Goal: Task Accomplishment & Management: Manage account settings

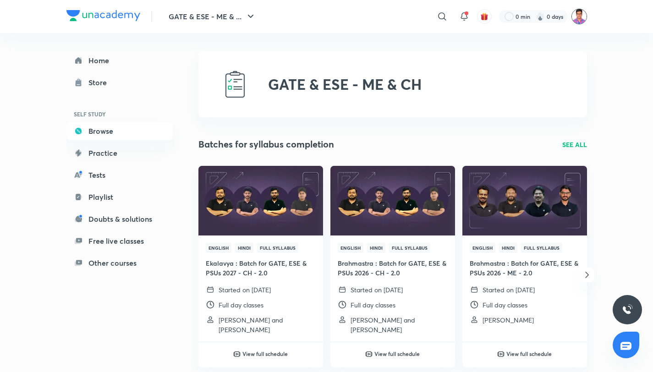
click at [580, 21] on img at bounding box center [580, 17] width 16 height 16
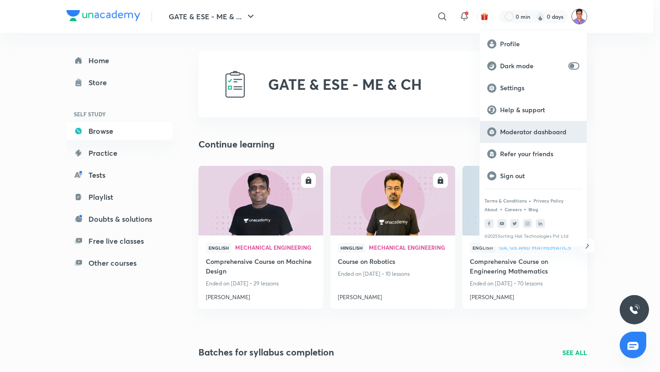
click at [554, 127] on div "Moderator dashboard" at bounding box center [533, 132] width 107 height 22
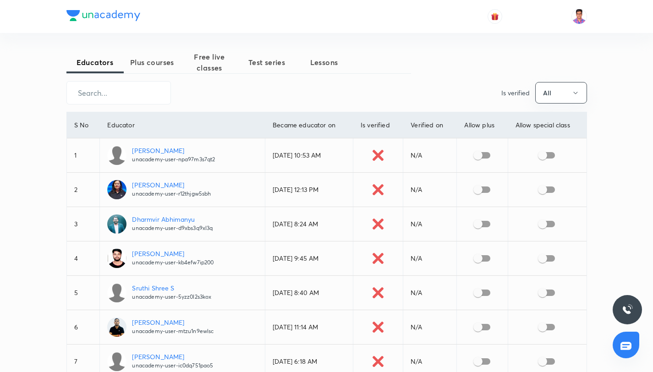
click at [163, 69] on button "Plus courses" at bounding box center [152, 62] width 57 height 22
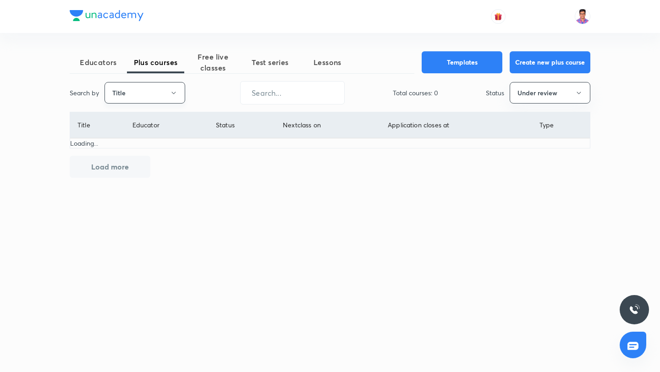
click at [165, 95] on button "Title" at bounding box center [145, 93] width 81 height 22
click at [159, 136] on span "Username" at bounding box center [144, 138] width 69 height 10
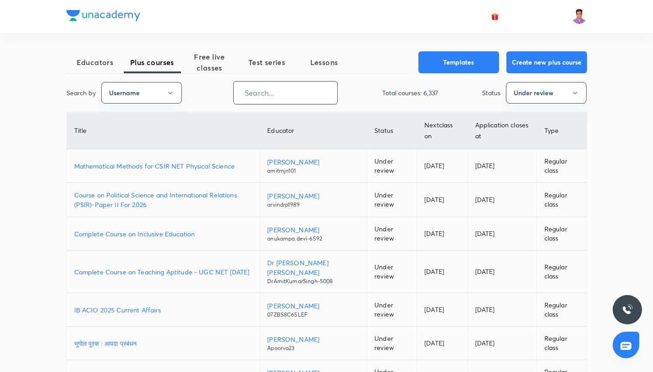
click at [271, 99] on input "text" at bounding box center [286, 92] width 104 height 23
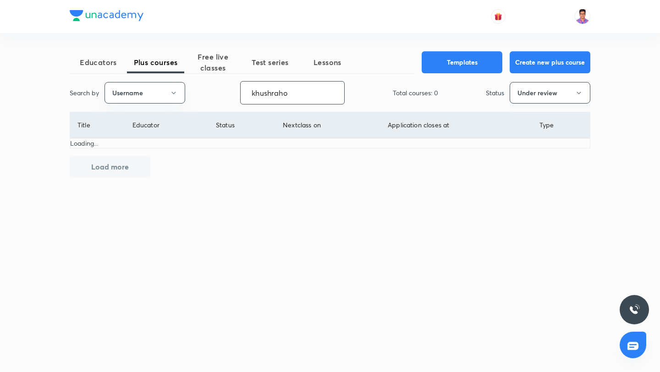
type input "khushraho"
click at [540, 90] on button "Under review" at bounding box center [550, 93] width 81 height 22
click at [540, 171] on span "Live" at bounding box center [550, 172] width 69 height 10
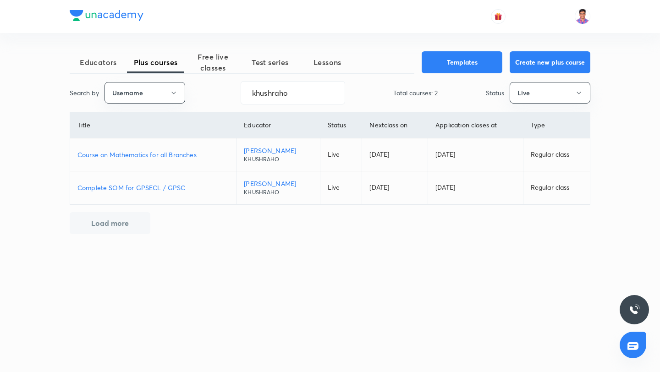
click at [166, 156] on p "Course on Mathematics for all Branches" at bounding box center [152, 155] width 151 height 10
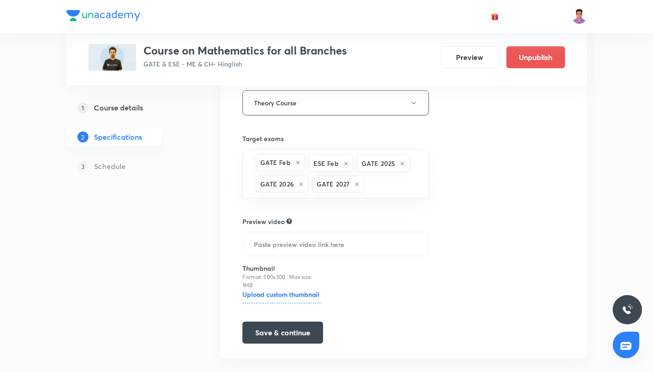
scroll to position [180, 0]
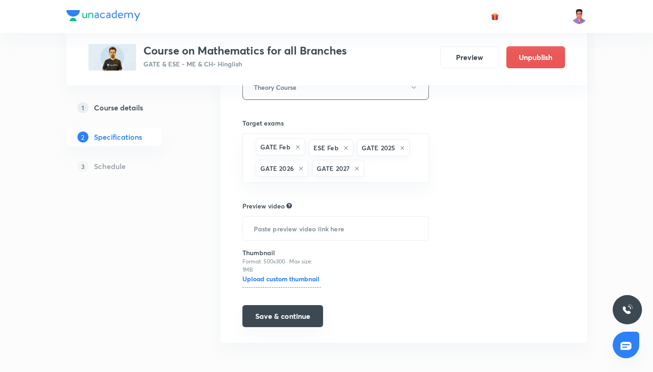
click at [307, 319] on button "Save & continue" at bounding box center [282, 316] width 81 height 22
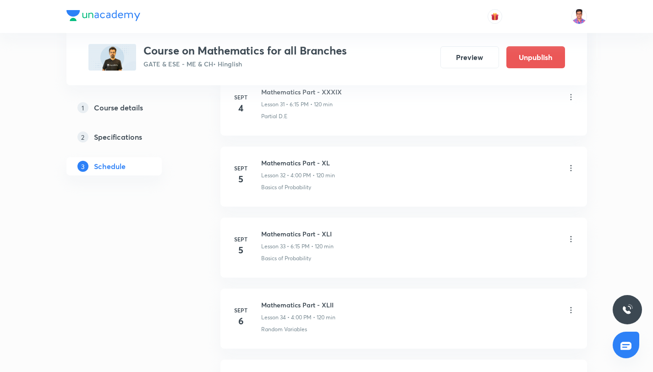
scroll to position [2674, 0]
click at [570, 168] on icon at bounding box center [571, 167] width 9 height 9
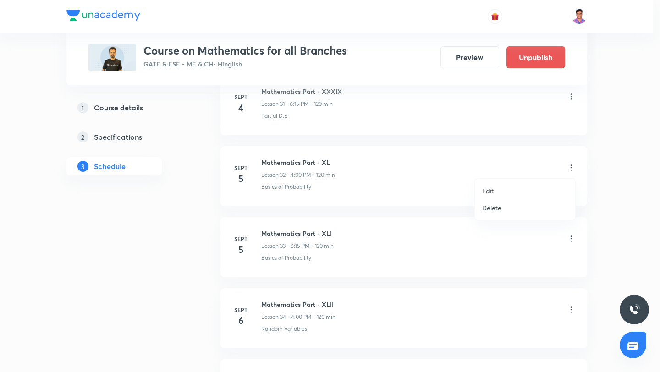
click at [510, 188] on li "Edit" at bounding box center [525, 190] width 100 height 17
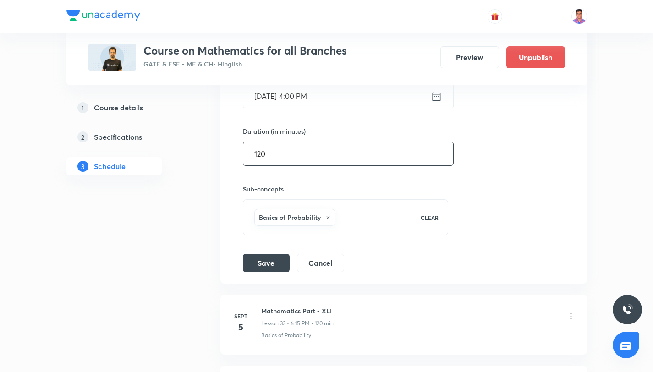
scroll to position [2495, 0]
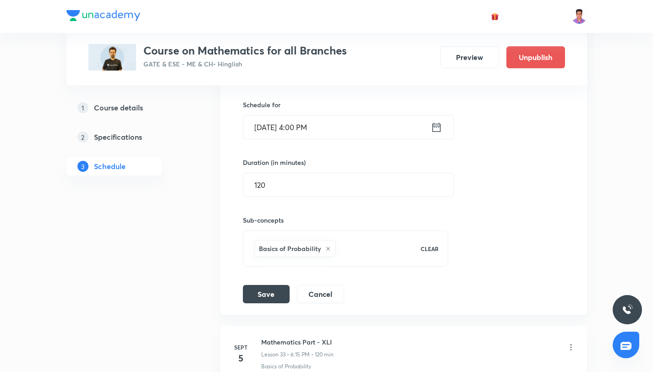
click at [330, 126] on input "Sept 5, 2025, 4:00 PM" at bounding box center [336, 127] width 187 height 23
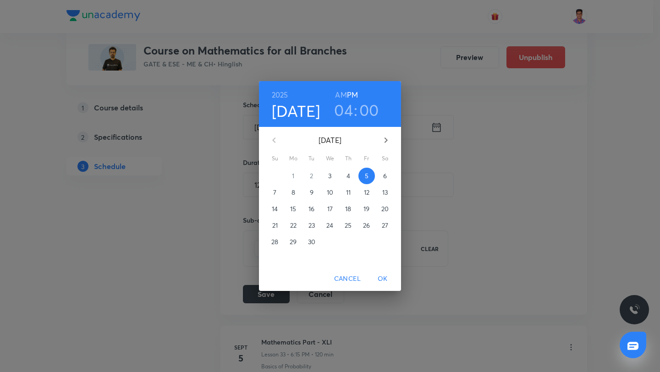
click at [388, 138] on icon "button" at bounding box center [385, 140] width 11 height 11
click at [366, 176] on p "3" at bounding box center [366, 175] width 3 height 9
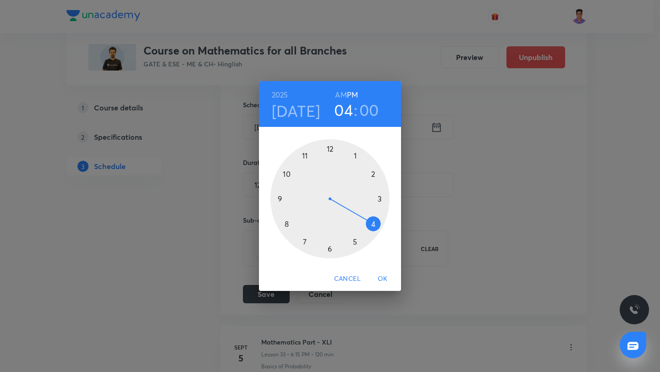
click at [330, 248] on div at bounding box center [329, 198] width 119 height 119
click at [383, 198] on div at bounding box center [329, 198] width 119 height 119
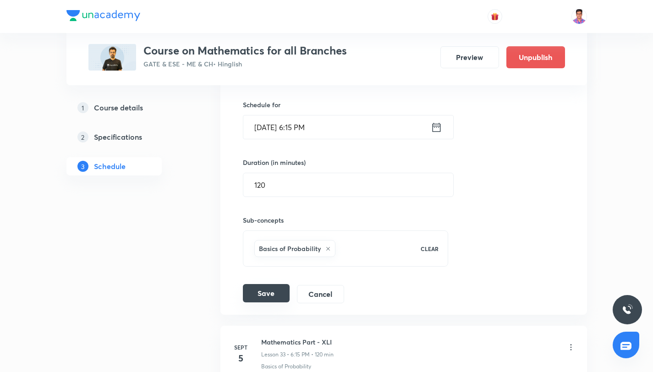
click at [254, 292] on button "Save" at bounding box center [266, 293] width 47 height 18
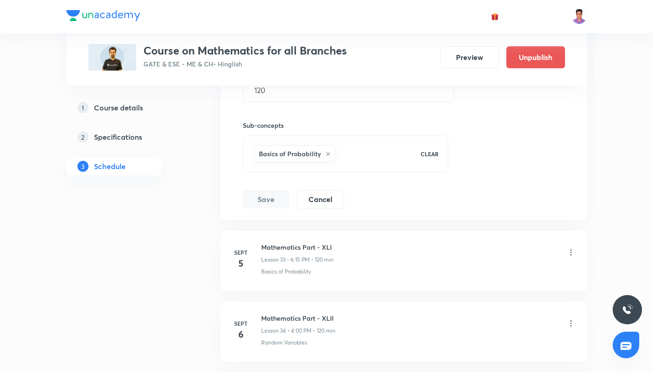
scroll to position [2667, 0]
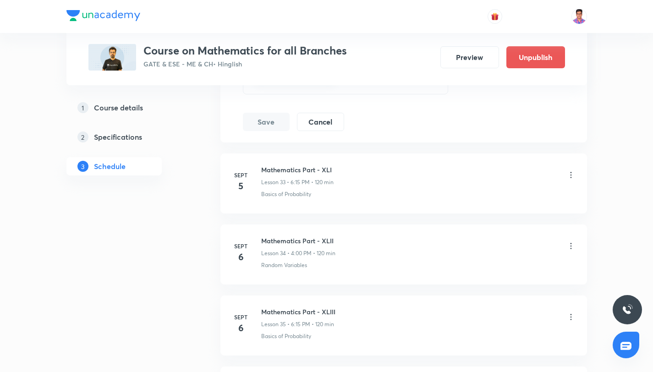
click at [570, 248] on icon at bounding box center [570, 246] width 1 height 6
click at [572, 244] on icon at bounding box center [571, 246] width 9 height 9
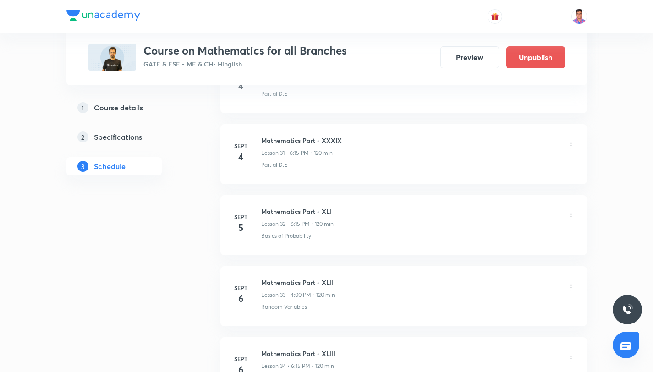
scroll to position [2634, 0]
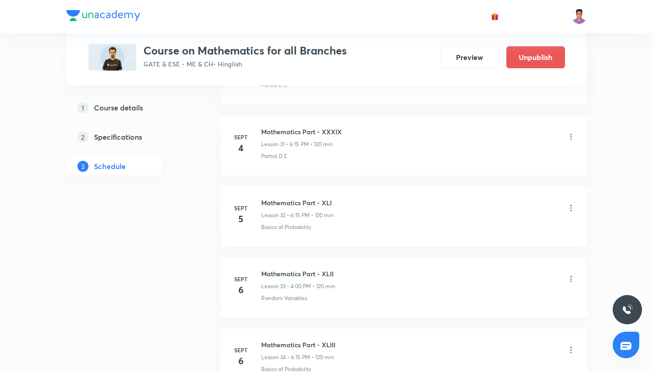
click at [572, 280] on icon at bounding box center [571, 279] width 9 height 9
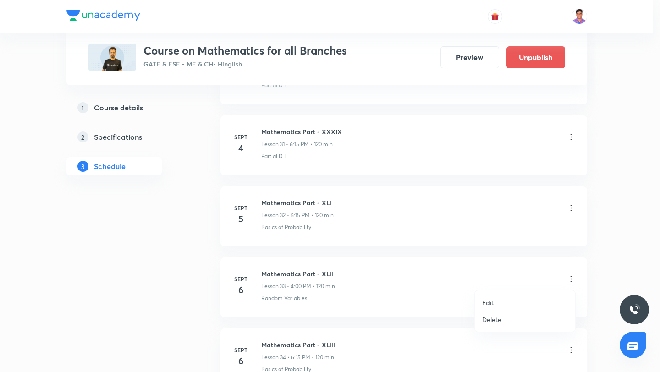
click at [485, 263] on div at bounding box center [330, 186] width 660 height 372
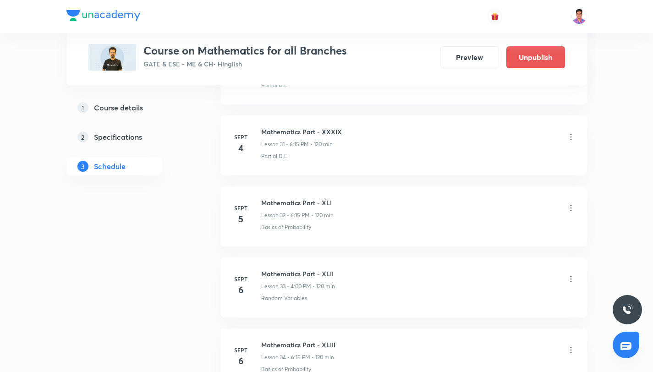
click at [570, 279] on icon at bounding box center [571, 279] width 9 height 9
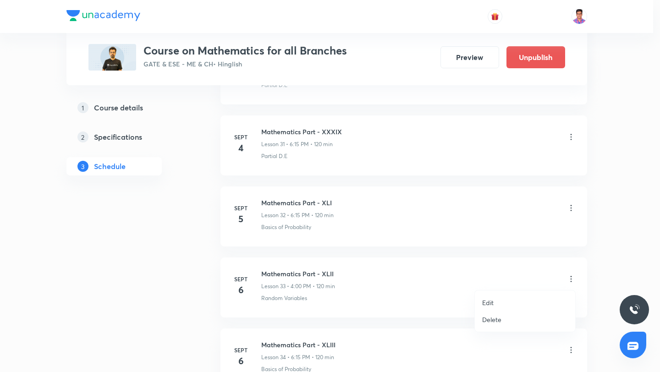
click at [520, 297] on li "Edit" at bounding box center [525, 302] width 100 height 17
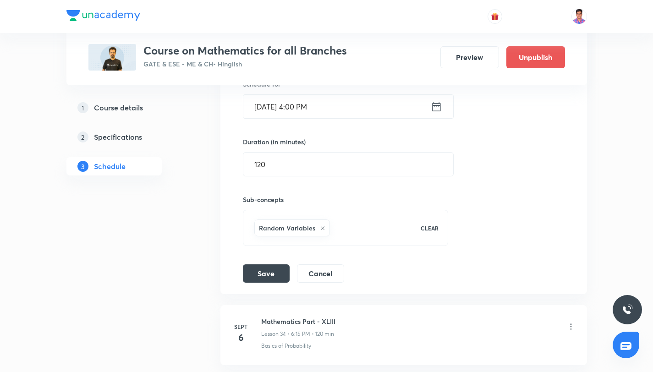
scroll to position [2577, 0]
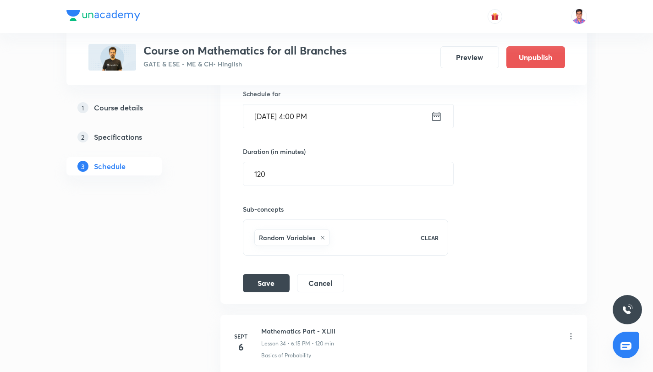
click at [281, 118] on input "Sept 6, 2025, 4:00 PM" at bounding box center [336, 116] width 187 height 23
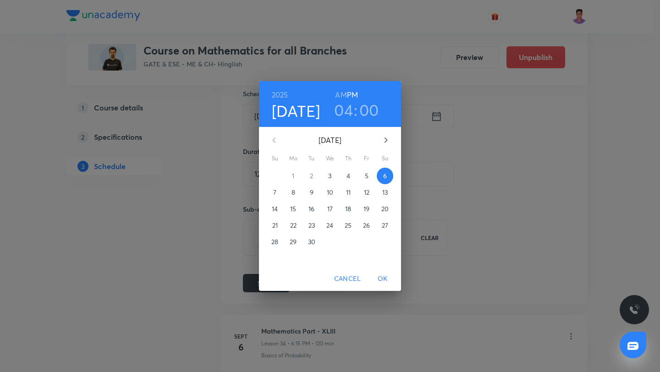
click at [390, 144] on icon "button" at bounding box center [385, 140] width 11 height 11
click at [385, 178] on p "4" at bounding box center [385, 175] width 4 height 9
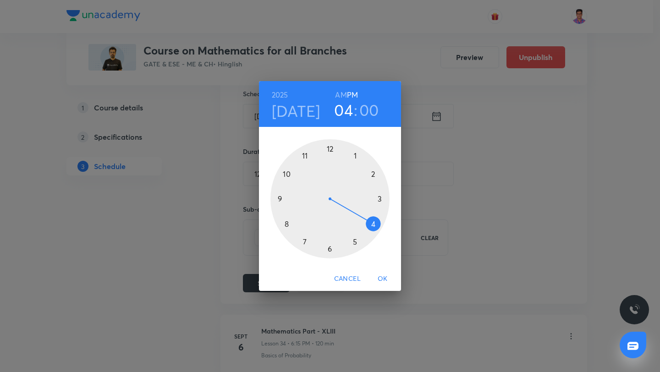
click at [330, 249] on div at bounding box center [329, 198] width 119 height 119
click at [379, 198] on div at bounding box center [329, 198] width 119 height 119
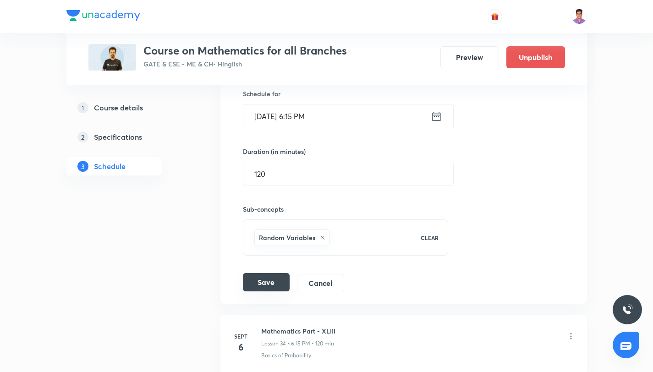
click at [280, 282] on button "Save" at bounding box center [266, 282] width 47 height 18
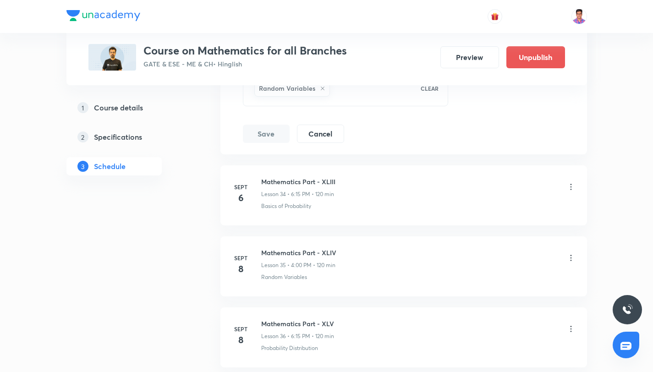
scroll to position [2740, 0]
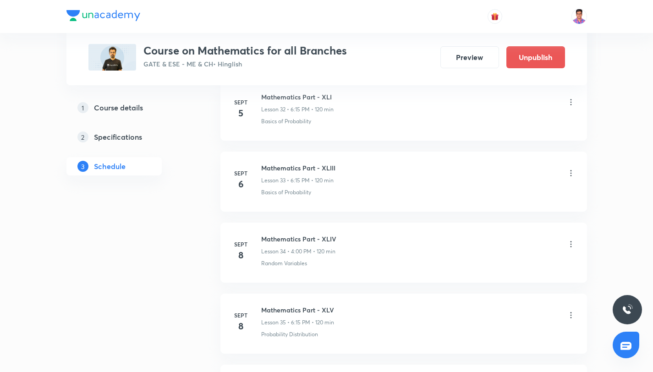
click at [575, 246] on icon at bounding box center [571, 244] width 9 height 9
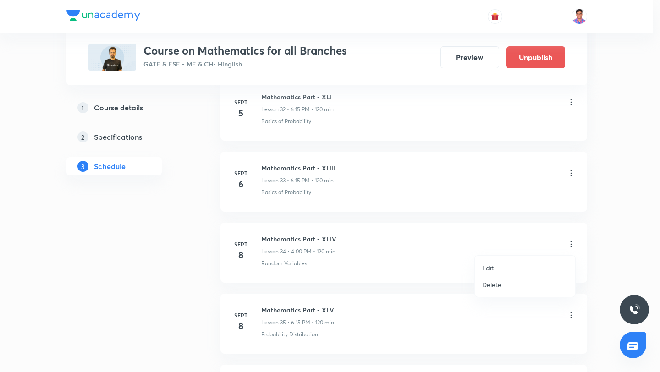
click at [497, 266] on li "Edit" at bounding box center [525, 267] width 100 height 17
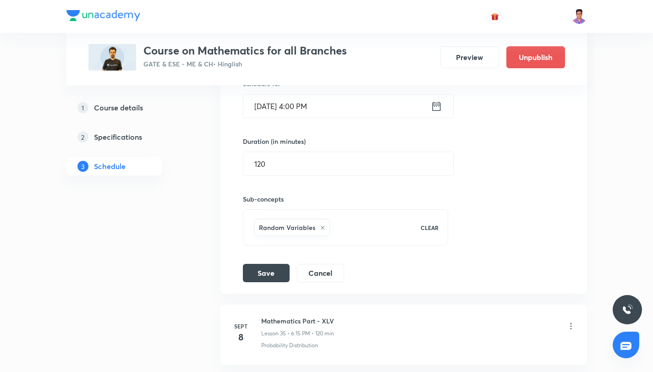
scroll to position [2653, 0]
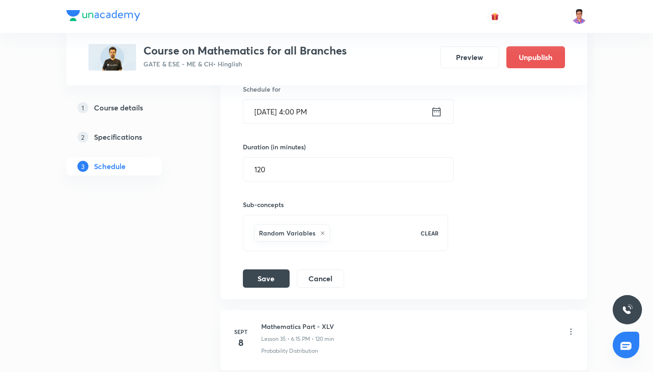
click at [274, 113] on input "Sept 8, 2025, 4:00 PM" at bounding box center [336, 111] width 187 height 23
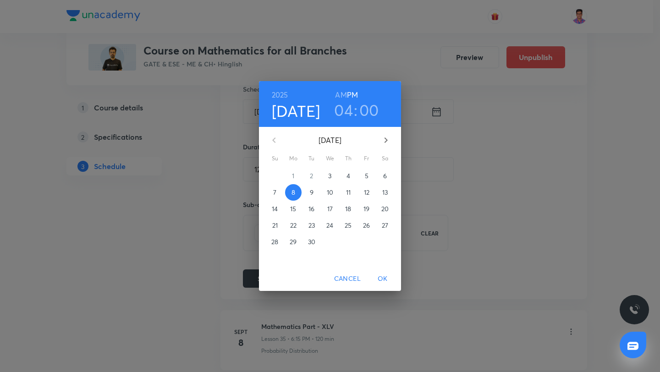
click at [381, 139] on icon "button" at bounding box center [385, 140] width 11 height 11
click at [295, 195] on span "6" at bounding box center [293, 192] width 17 height 9
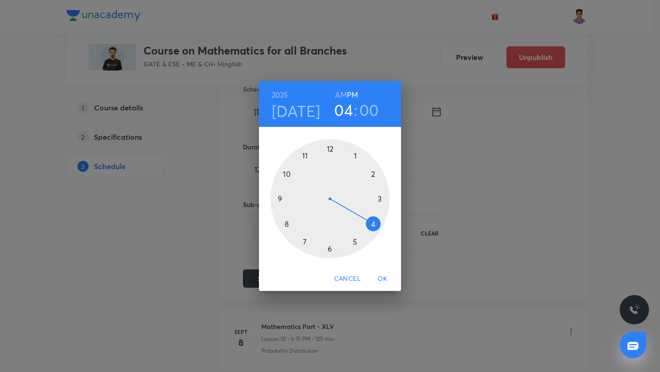
drag, startPoint x: 330, startPoint y: 250, endPoint x: 368, endPoint y: 228, distance: 43.4
click at [330, 250] on div at bounding box center [329, 198] width 119 height 119
click at [379, 200] on div at bounding box center [329, 198] width 119 height 119
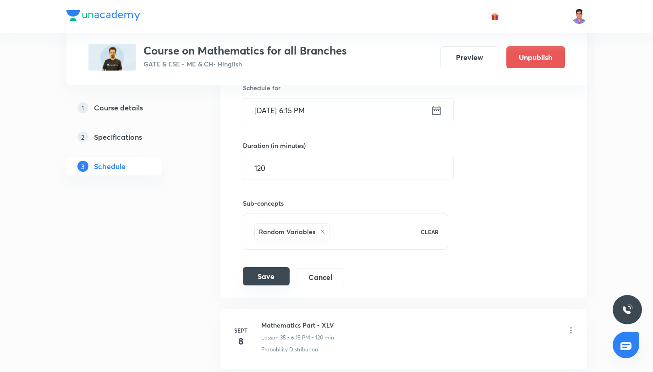
scroll to position [2654, 0]
click at [258, 277] on button "Save" at bounding box center [266, 276] width 47 height 18
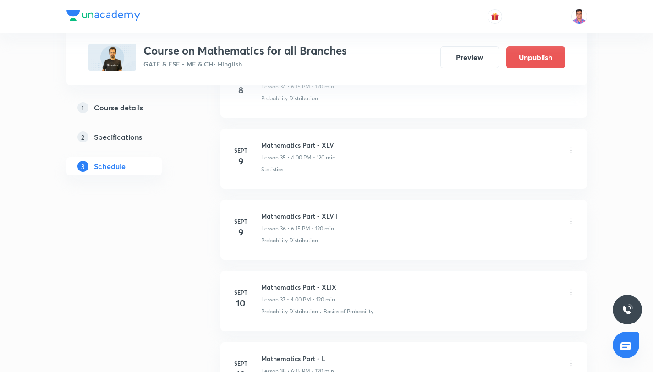
scroll to position [2905, 0]
click at [570, 149] on icon at bounding box center [571, 150] width 9 height 9
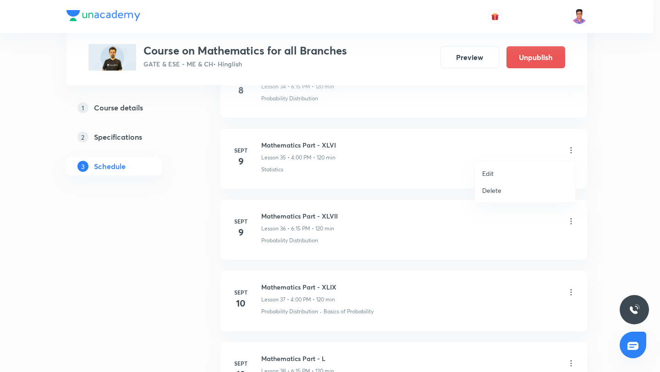
click at [510, 176] on li "Edit" at bounding box center [525, 173] width 100 height 17
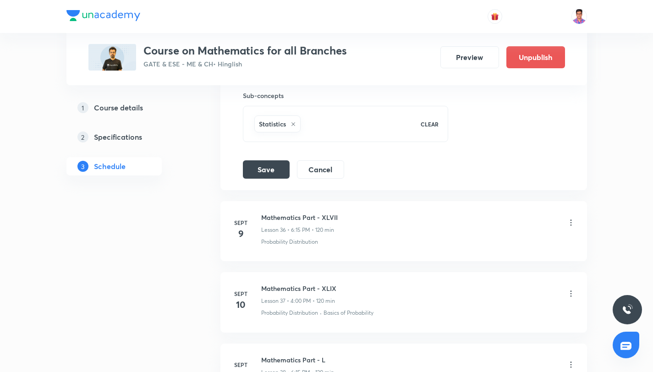
scroll to position [2637, 0]
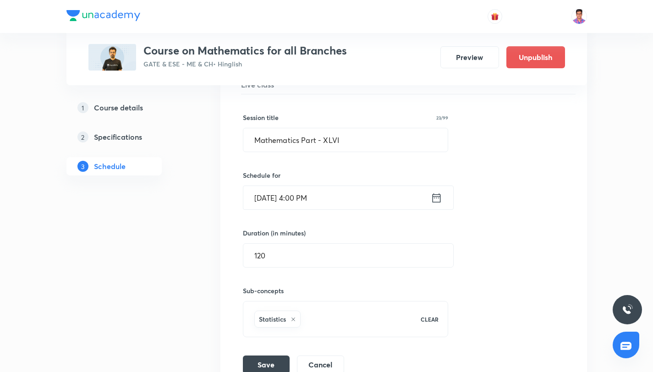
click at [315, 187] on input "[DATE] 4:00 PM" at bounding box center [336, 197] width 187 height 23
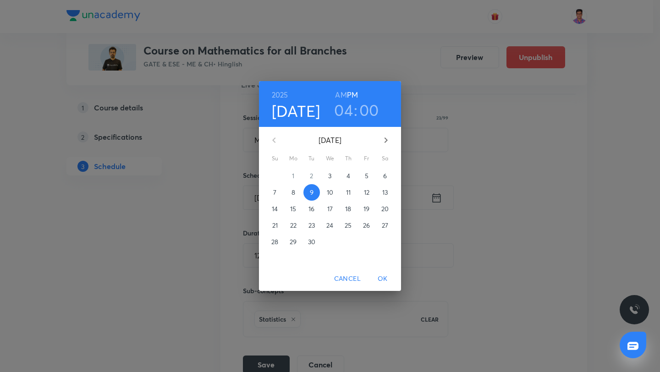
click at [381, 140] on icon "button" at bounding box center [385, 140] width 11 height 11
click at [314, 193] on span "7" at bounding box center [311, 192] width 17 height 9
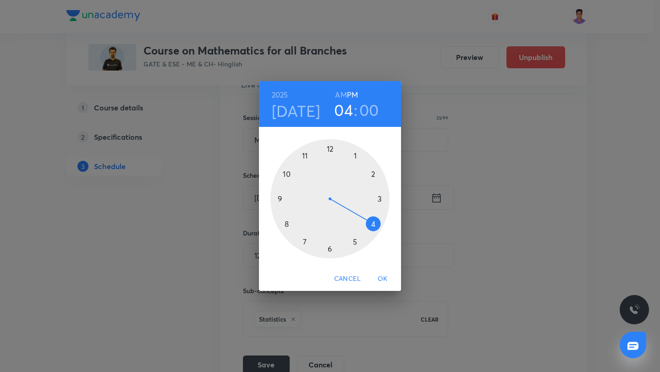
click at [328, 250] on div at bounding box center [329, 198] width 119 height 119
click at [378, 198] on div at bounding box center [329, 198] width 119 height 119
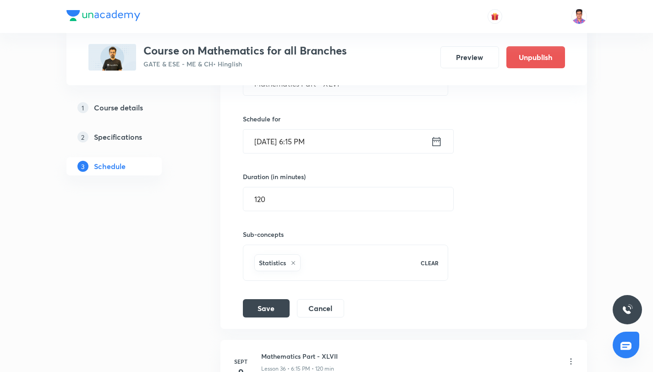
scroll to position [2726, 0]
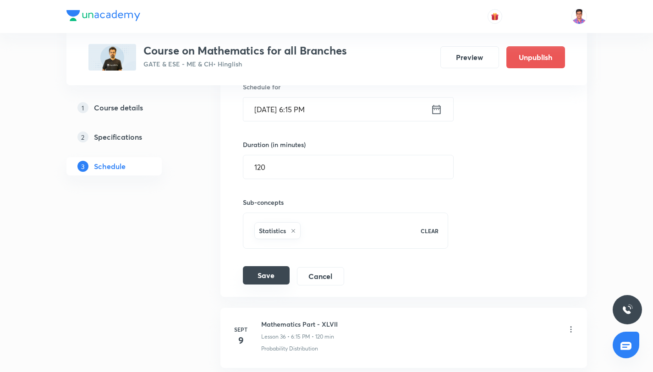
click at [258, 277] on button "Save" at bounding box center [266, 275] width 47 height 18
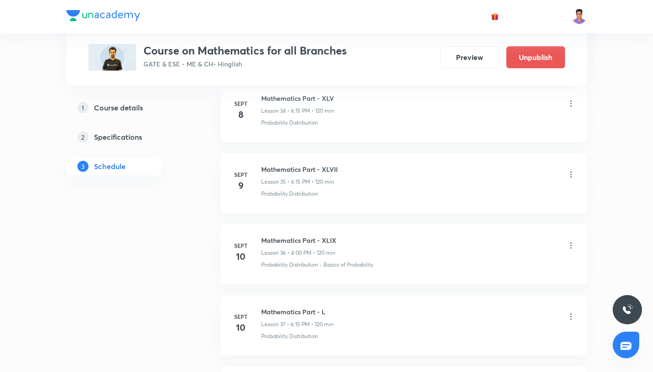
scroll to position [2966, 0]
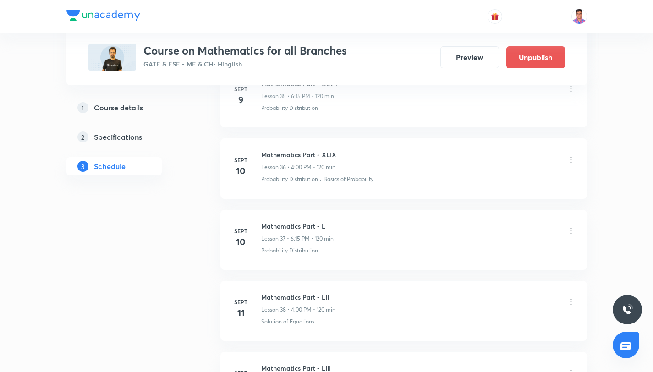
click at [573, 160] on icon at bounding box center [571, 159] width 9 height 9
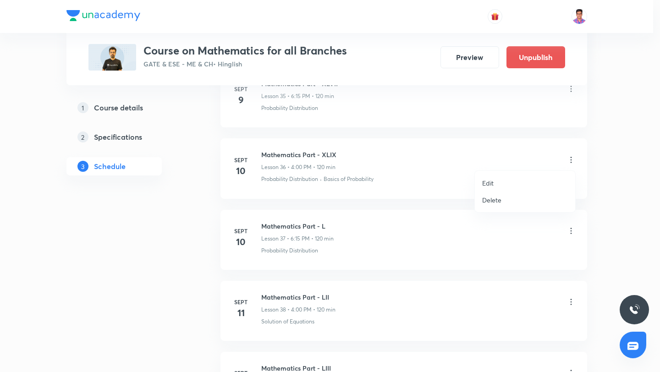
click at [484, 183] on p "Edit" at bounding box center [487, 183] width 11 height 10
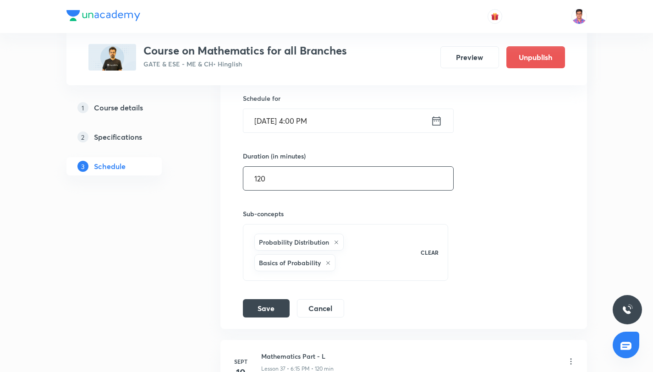
scroll to position [2701, 0]
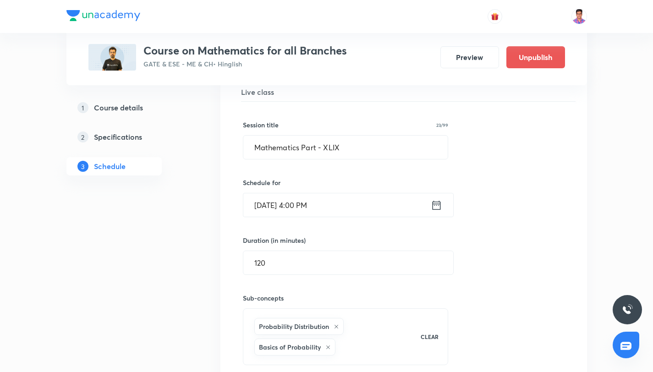
click at [361, 191] on div "Schedule for Sept 10, 2025, 4:00 PM ​" at bounding box center [346, 197] width 206 height 39
click at [373, 213] on input "Sept 10, 2025, 4:00 PM" at bounding box center [336, 204] width 187 height 23
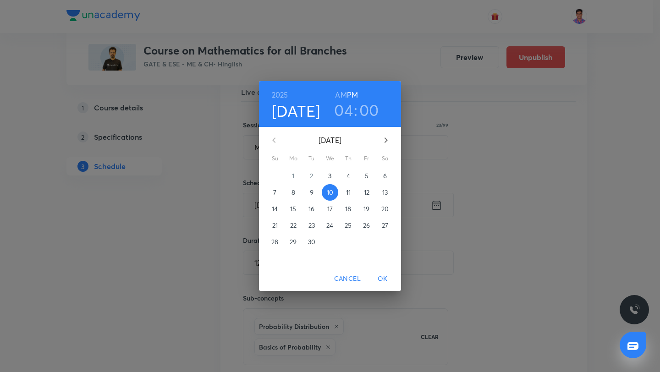
click at [381, 140] on icon "button" at bounding box center [385, 140] width 11 height 11
click at [334, 194] on span "8" at bounding box center [330, 192] width 17 height 9
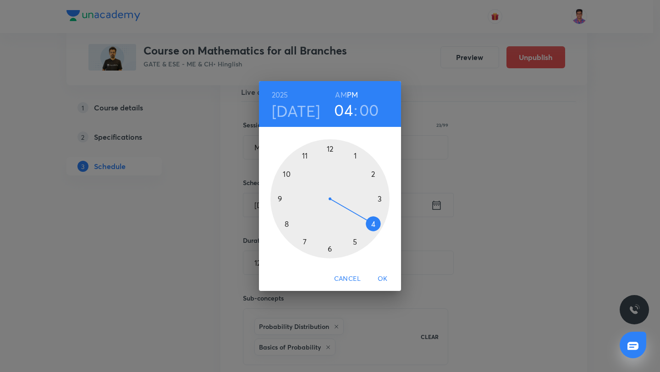
click at [331, 250] on div at bounding box center [329, 198] width 119 height 119
click at [380, 198] on div at bounding box center [329, 198] width 119 height 119
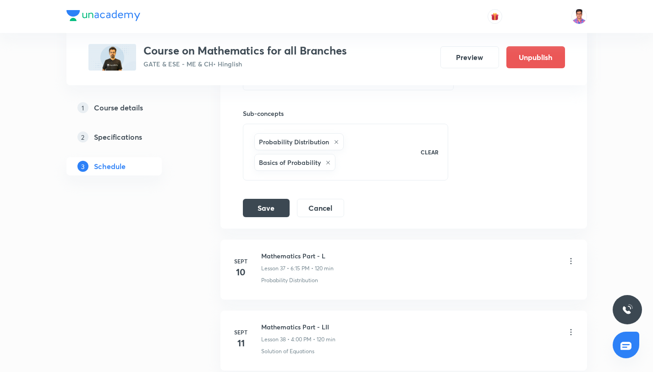
scroll to position [2891, 0]
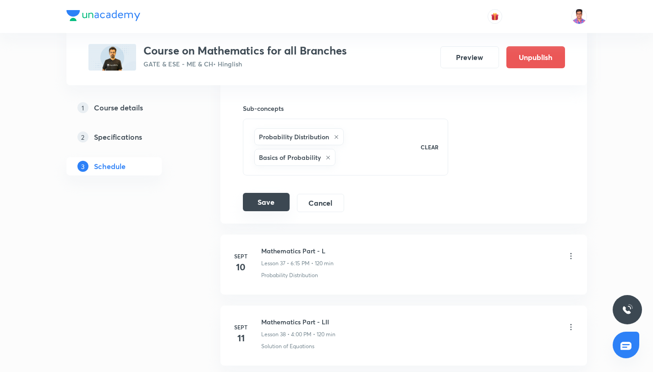
click at [269, 204] on button "Save" at bounding box center [266, 202] width 47 height 18
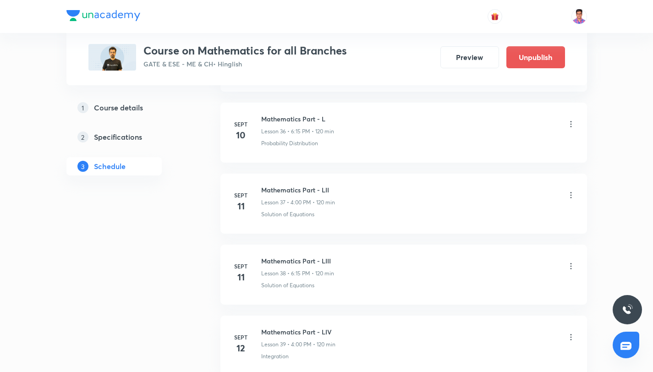
scroll to position [3002, 0]
click at [573, 194] on icon at bounding box center [571, 194] width 9 height 9
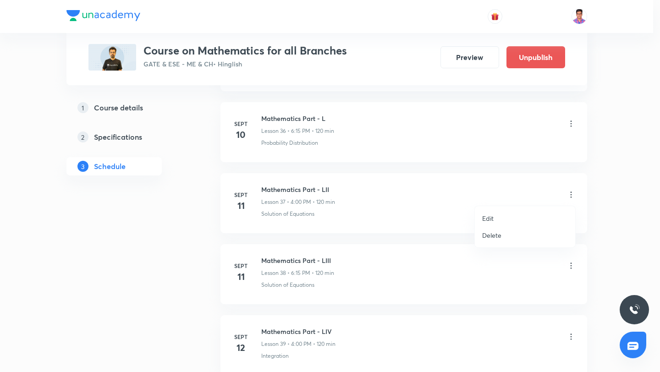
click at [493, 215] on p "Edit" at bounding box center [487, 219] width 11 height 10
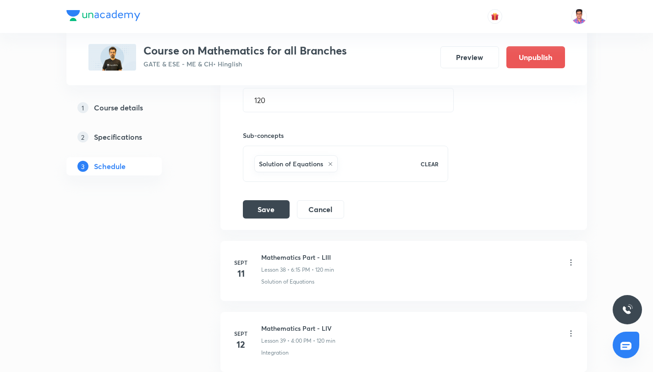
scroll to position [2909, 0]
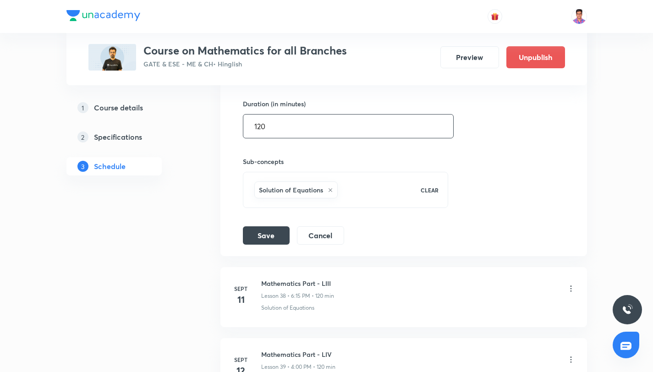
click at [308, 131] on input "120" at bounding box center [348, 126] width 210 height 23
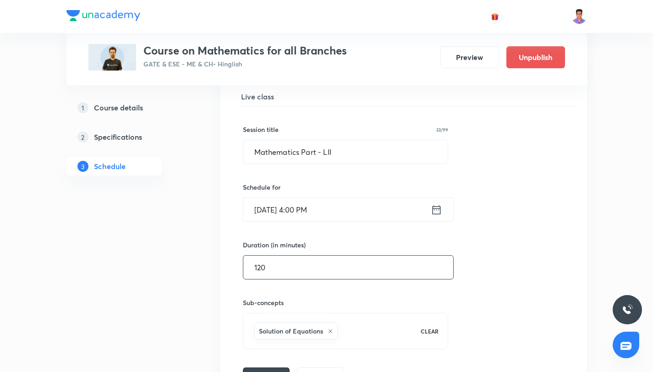
scroll to position [2764, 0]
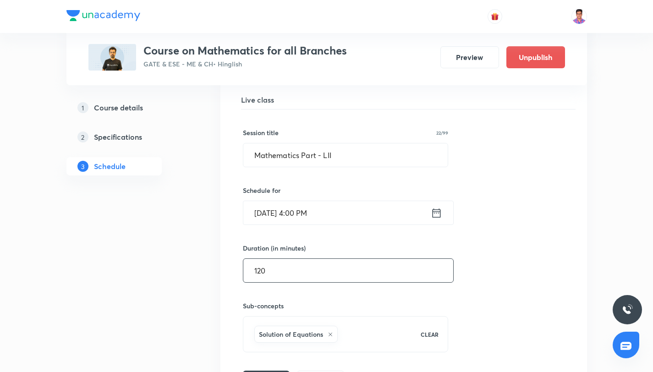
click at [355, 213] on input "[DATE] 4:00 PM" at bounding box center [336, 212] width 187 height 23
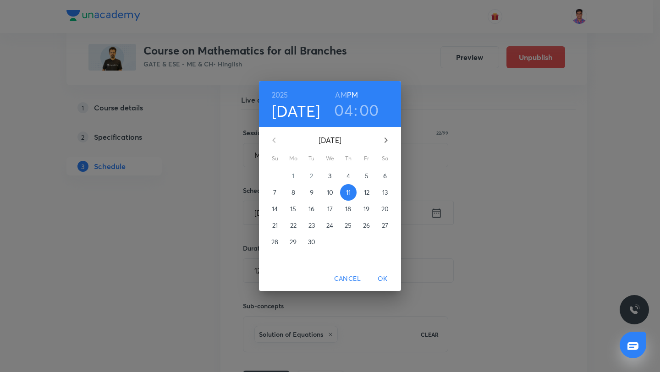
click at [382, 143] on icon "button" at bounding box center [385, 140] width 11 height 11
click at [354, 195] on span "9" at bounding box center [348, 192] width 17 height 9
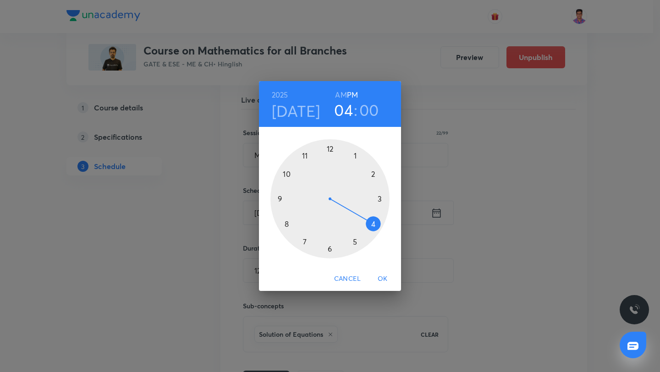
click at [330, 248] on div at bounding box center [329, 198] width 119 height 119
click at [380, 200] on div at bounding box center [329, 198] width 119 height 119
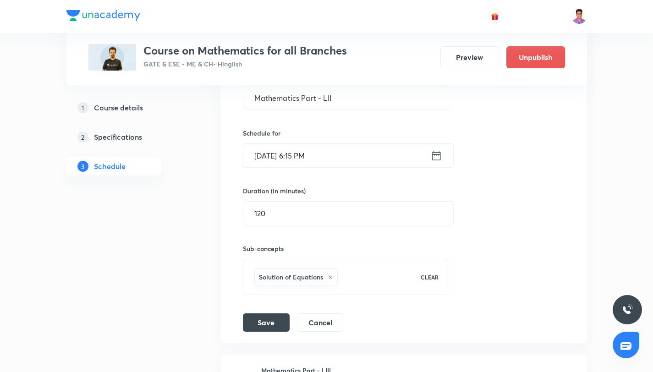
scroll to position [2854, 0]
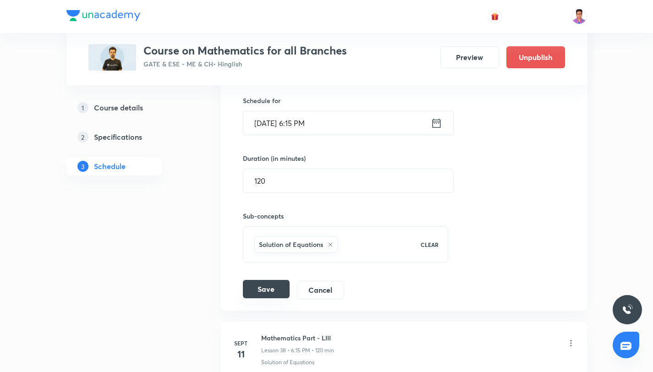
click at [274, 283] on button "Save" at bounding box center [266, 289] width 47 height 18
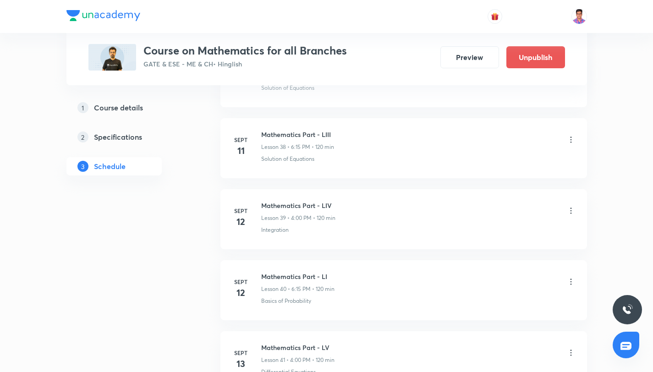
scroll to position [3147, 0]
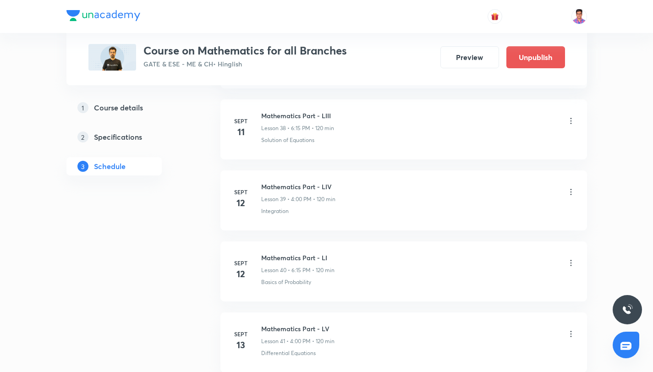
click at [572, 191] on icon at bounding box center [571, 191] width 9 height 9
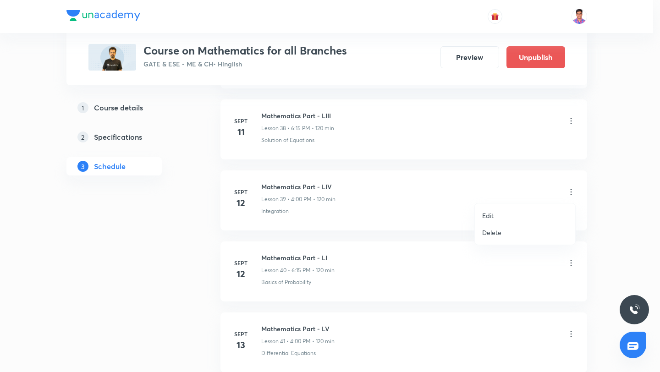
click at [496, 217] on li "Edit" at bounding box center [525, 215] width 100 height 17
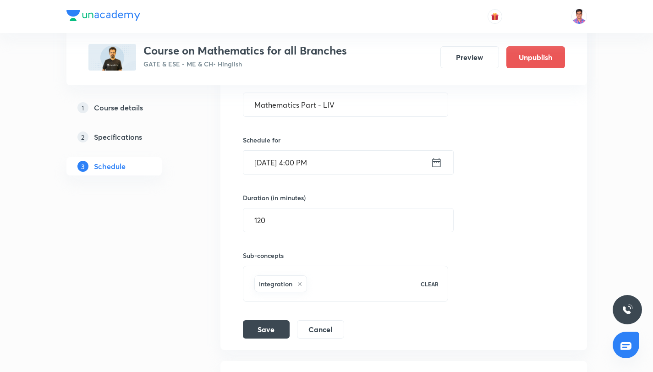
scroll to position [2957, 0]
click at [327, 165] on input "Sept 12, 2025, 4:00 PM" at bounding box center [336, 162] width 187 height 23
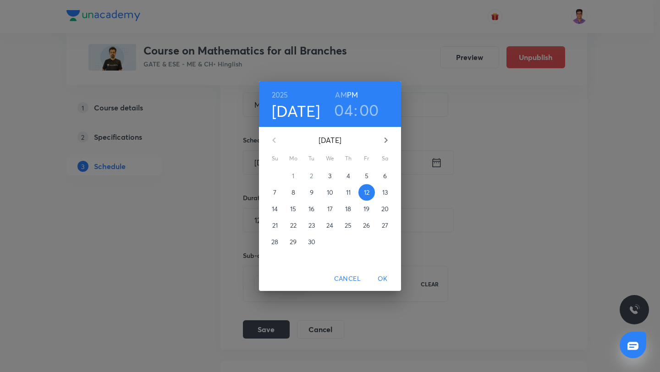
click at [379, 145] on button "button" at bounding box center [386, 140] width 22 height 22
click at [370, 192] on span "10" at bounding box center [366, 192] width 17 height 9
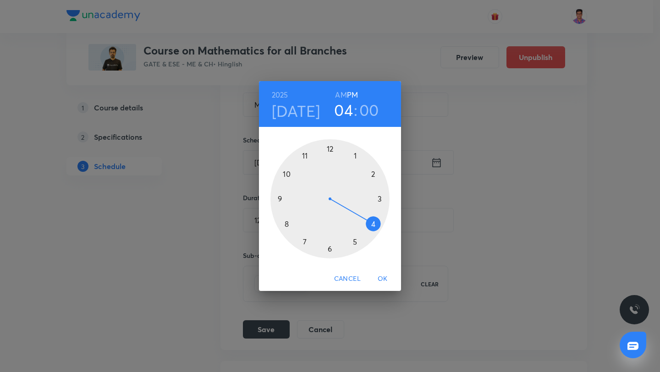
click at [330, 248] on div at bounding box center [329, 198] width 119 height 119
click at [381, 198] on div at bounding box center [329, 198] width 119 height 119
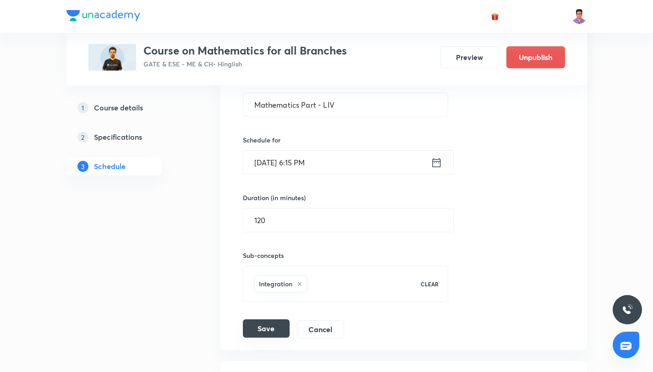
click at [277, 326] on button "Save" at bounding box center [266, 328] width 47 height 18
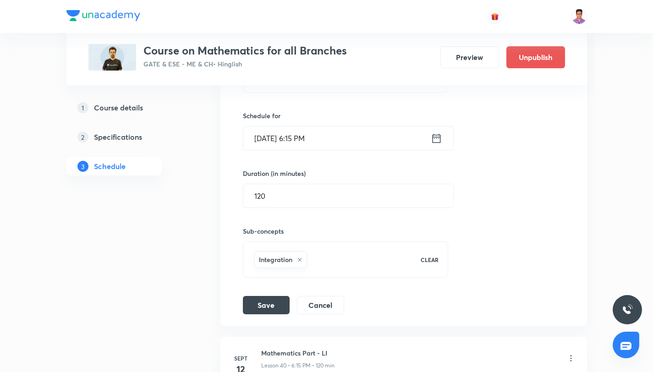
scroll to position [3016, 0]
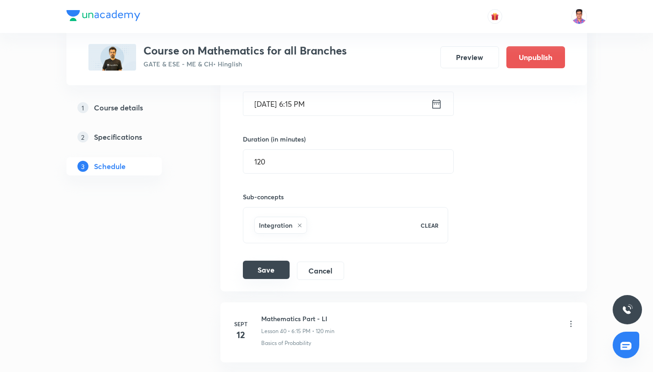
click at [273, 275] on button "Save" at bounding box center [266, 270] width 47 height 18
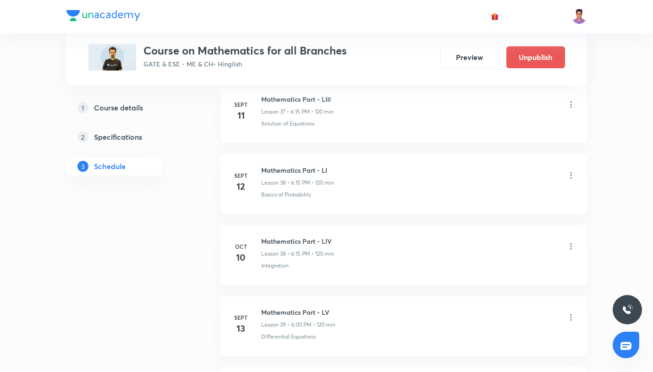
scroll to position [3093, 0]
click at [571, 251] on div at bounding box center [571, 247] width 9 height 11
click at [571, 248] on icon at bounding box center [570, 246] width 1 height 6
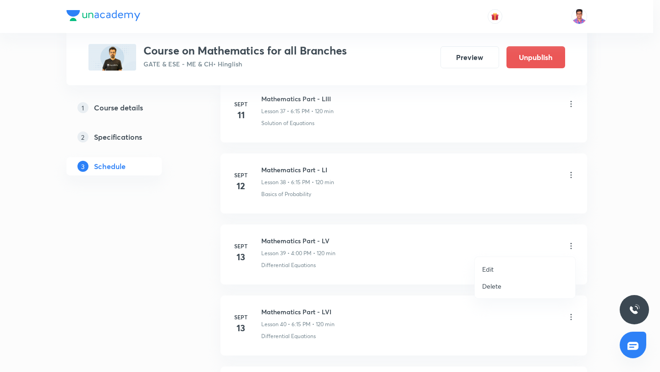
click at [505, 272] on li "Edit" at bounding box center [525, 269] width 100 height 17
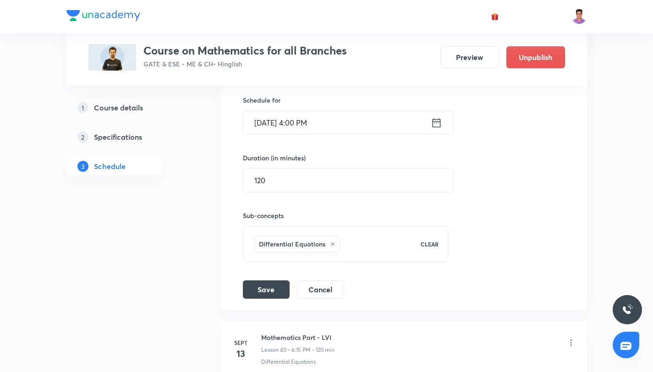
scroll to position [2988, 0]
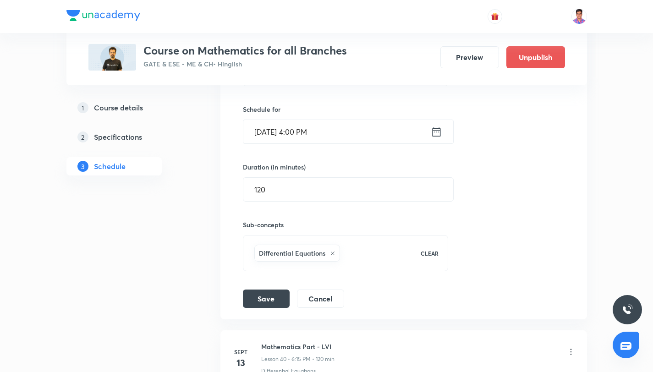
click at [314, 132] on input "[DATE] 4:00 PM" at bounding box center [336, 131] width 187 height 23
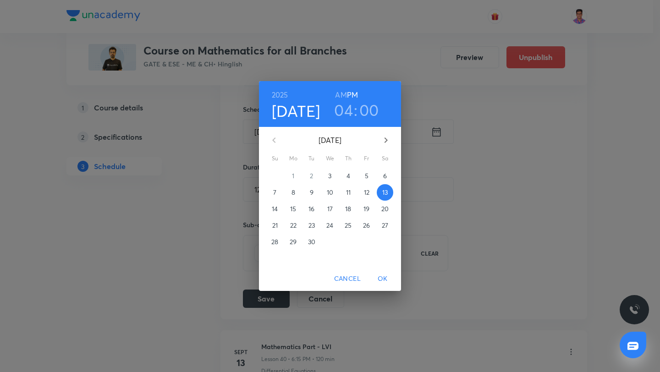
click at [389, 143] on icon "button" at bounding box center [385, 140] width 11 height 11
click at [292, 210] on p "13" at bounding box center [294, 208] width 6 height 9
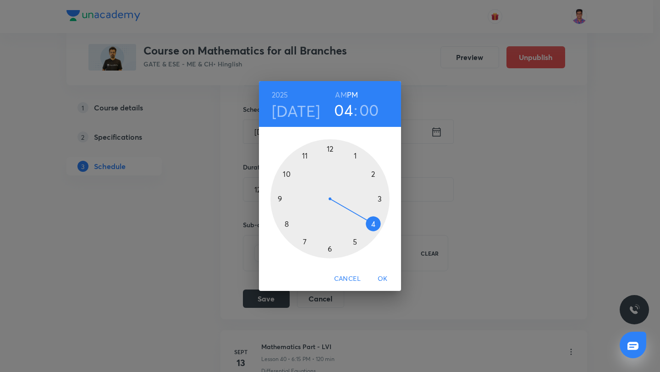
click at [328, 249] on div at bounding box center [329, 198] width 119 height 119
click at [379, 201] on div at bounding box center [329, 198] width 119 height 119
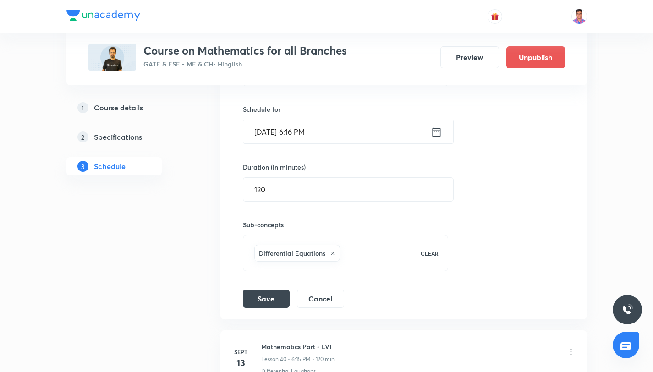
click at [275, 287] on div "Session title 21/99 Mathematics Part - LV ​ Schedule for [DATE] 6:16 PM ​ Durat…" at bounding box center [404, 168] width 322 height 280
click at [275, 291] on button "Save" at bounding box center [266, 298] width 47 height 18
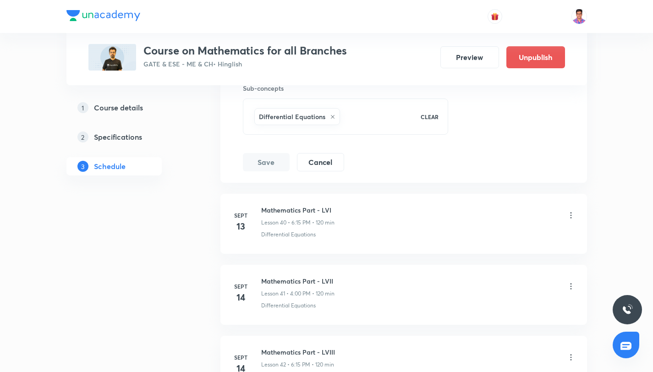
scroll to position [3135, 0]
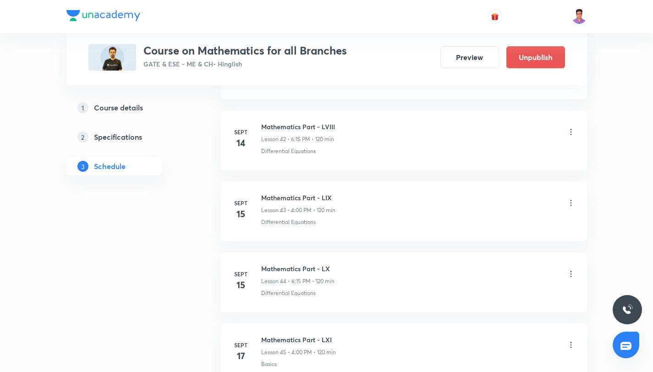
scroll to position [3421, 0]
click at [570, 202] on icon at bounding box center [570, 202] width 1 height 6
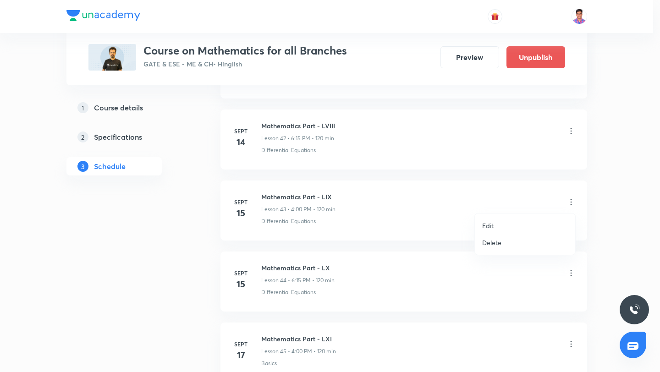
click at [506, 223] on li "Edit" at bounding box center [525, 225] width 100 height 17
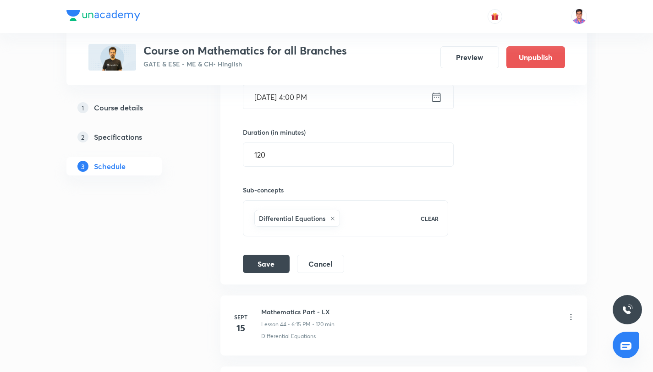
scroll to position [3297, 0]
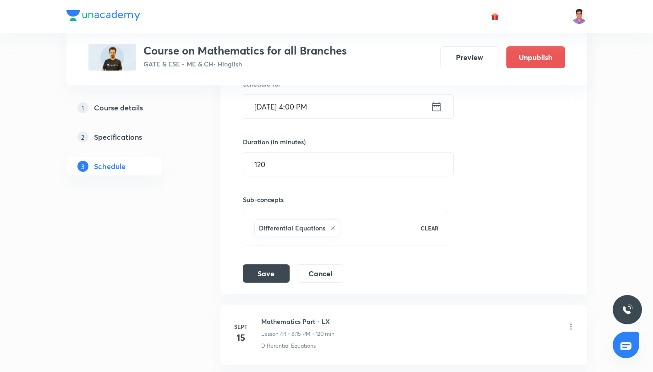
click at [307, 110] on input "Sept 15, 2025, 4:00 PM" at bounding box center [336, 106] width 187 height 23
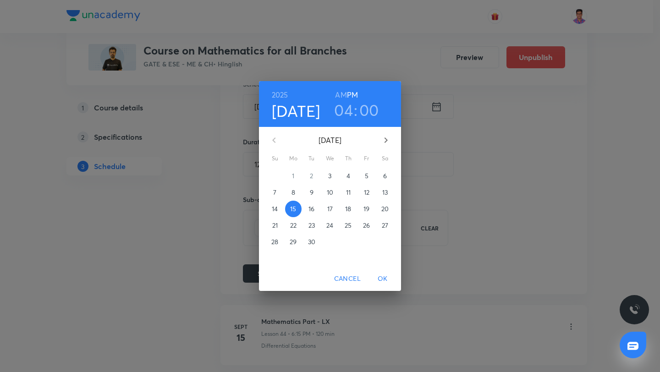
click at [385, 137] on icon "button" at bounding box center [385, 140] width 11 height 11
click at [332, 206] on p "15" at bounding box center [330, 208] width 6 height 9
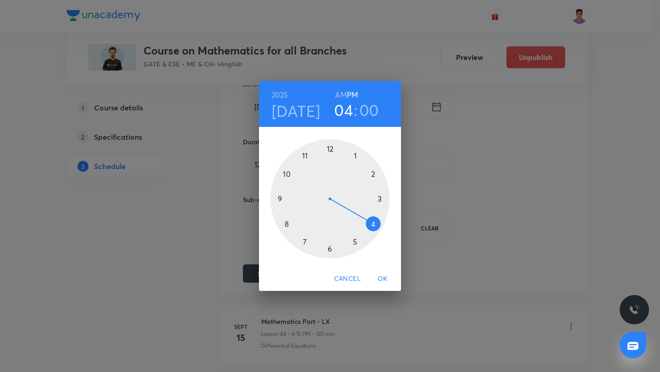
click at [329, 248] on div at bounding box center [329, 198] width 119 height 119
click at [379, 199] on div at bounding box center [329, 198] width 119 height 119
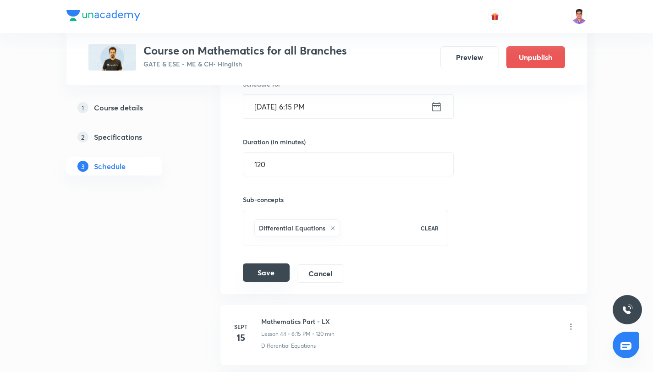
click at [271, 273] on button "Save" at bounding box center [266, 273] width 47 height 18
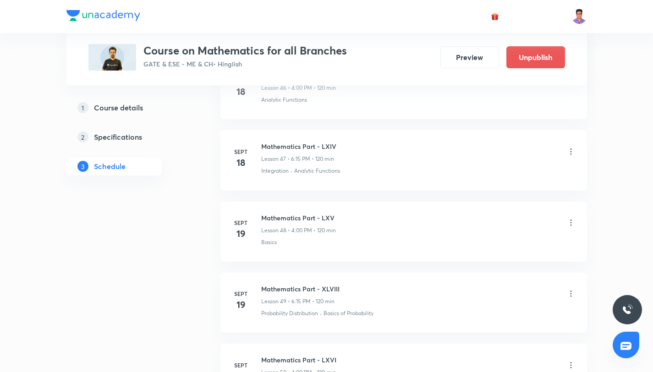
scroll to position [3165, 0]
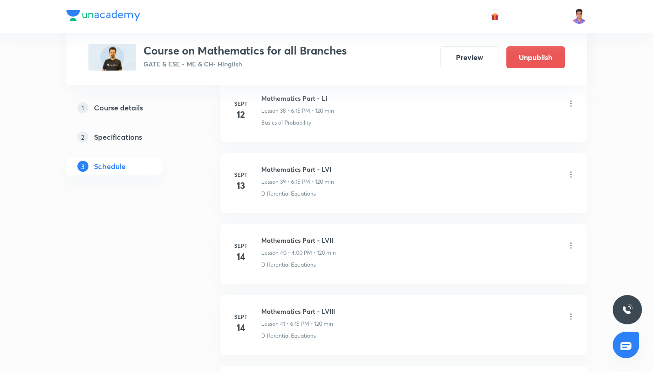
click at [570, 246] on icon at bounding box center [571, 245] width 9 height 9
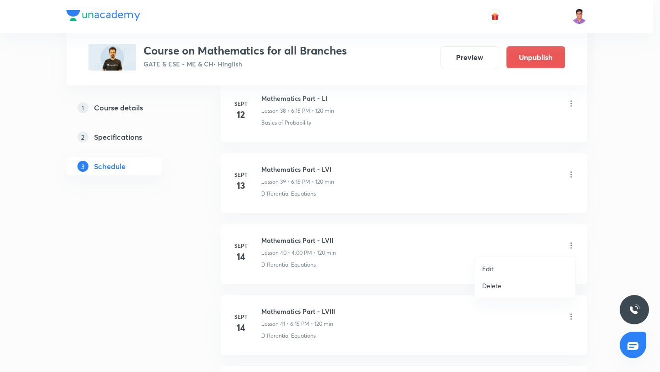
click at [532, 266] on li "Edit" at bounding box center [525, 268] width 100 height 17
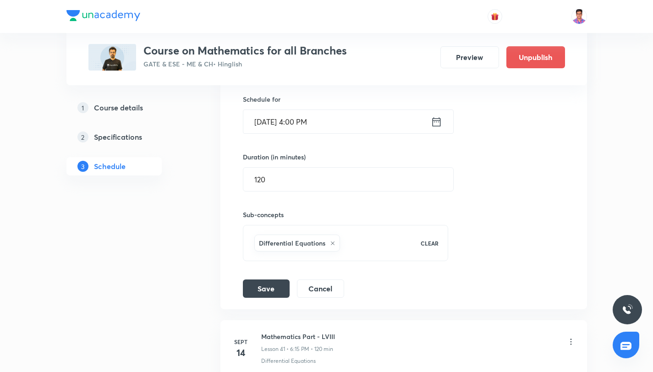
scroll to position [3068, 0]
click at [345, 127] on input "Sept 14, 2025, 4:00 PM" at bounding box center [336, 122] width 187 height 23
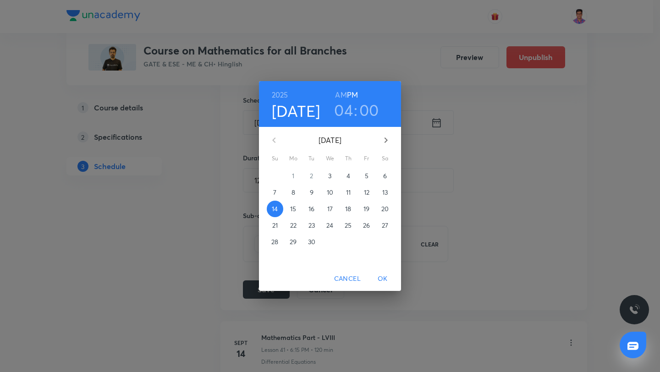
click at [384, 138] on icon "button" at bounding box center [385, 140] width 11 height 11
click at [316, 207] on span "14" at bounding box center [311, 208] width 17 height 9
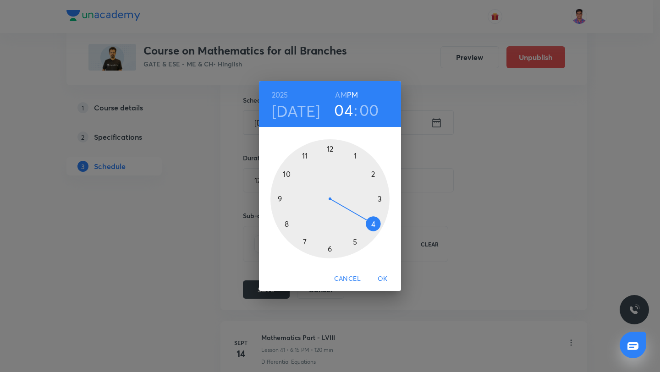
click at [328, 248] on div at bounding box center [329, 198] width 119 height 119
click at [379, 200] on div at bounding box center [329, 198] width 119 height 119
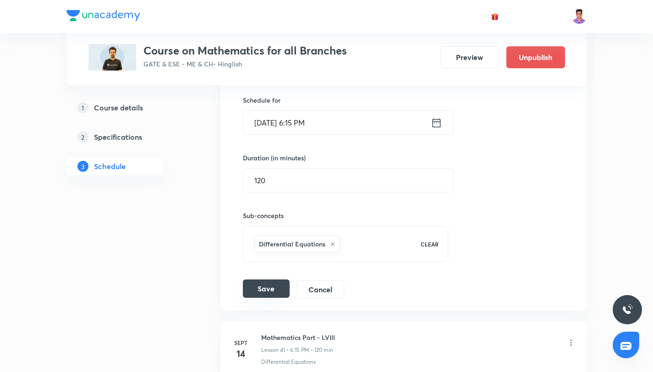
click at [254, 286] on button "Save" at bounding box center [266, 289] width 47 height 18
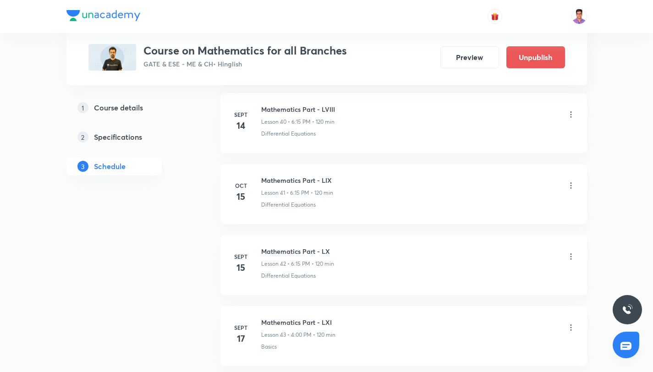
scroll to position [3327, 0]
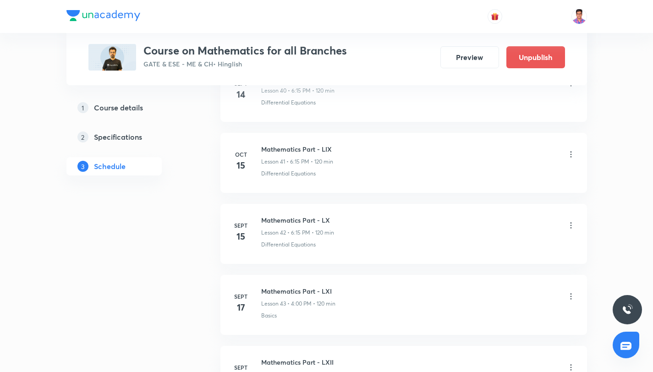
click at [572, 298] on icon at bounding box center [571, 296] width 9 height 9
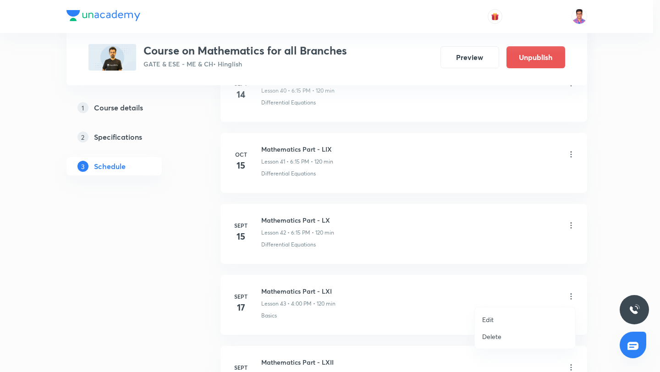
click at [514, 318] on li "Edit" at bounding box center [525, 319] width 100 height 17
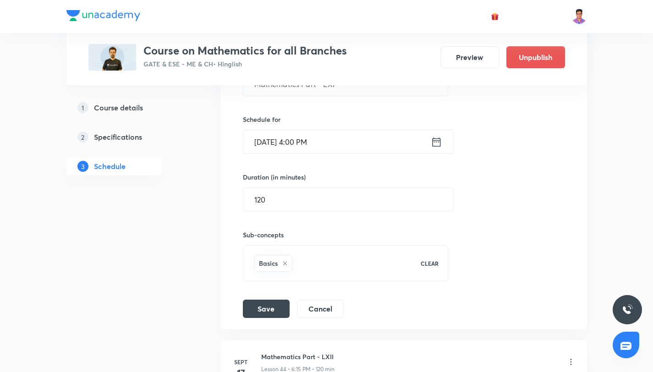
scroll to position [3241, 0]
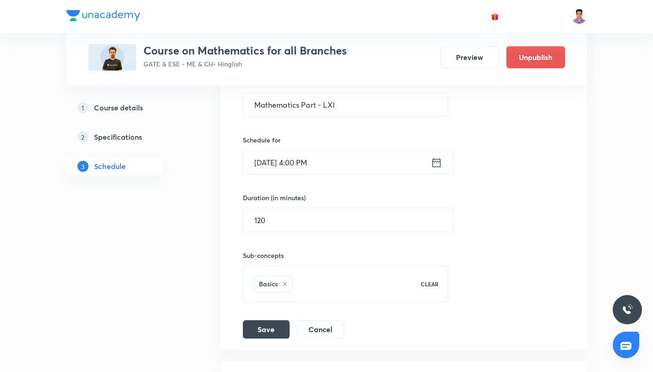
click at [312, 166] on input "[DATE] 4:00 PM" at bounding box center [336, 162] width 187 height 23
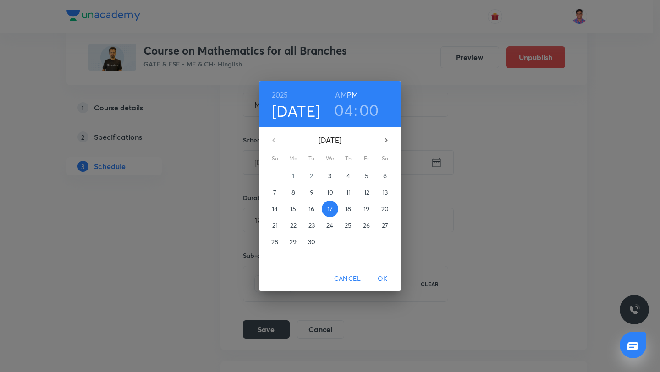
click at [385, 138] on icon "button" at bounding box center [386, 141] width 3 height 6
click at [347, 211] on p "16" at bounding box center [348, 208] width 6 height 9
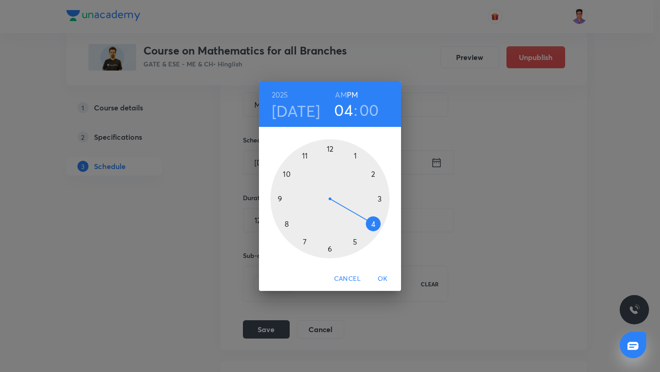
click at [330, 249] on div at bounding box center [329, 198] width 119 height 119
click at [380, 202] on div at bounding box center [329, 198] width 119 height 119
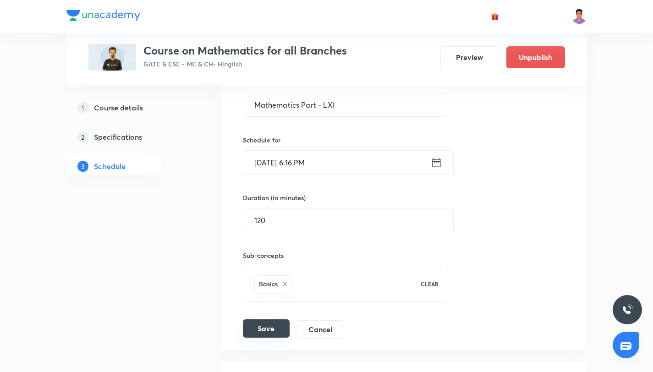
click at [275, 331] on button "Save" at bounding box center [266, 328] width 47 height 18
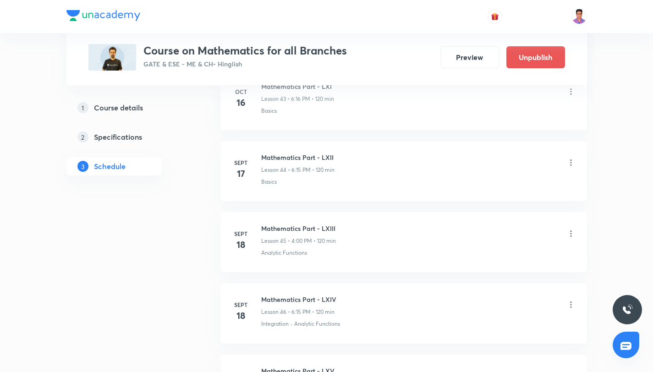
scroll to position [3462, 0]
click at [573, 233] on icon at bounding box center [571, 232] width 9 height 9
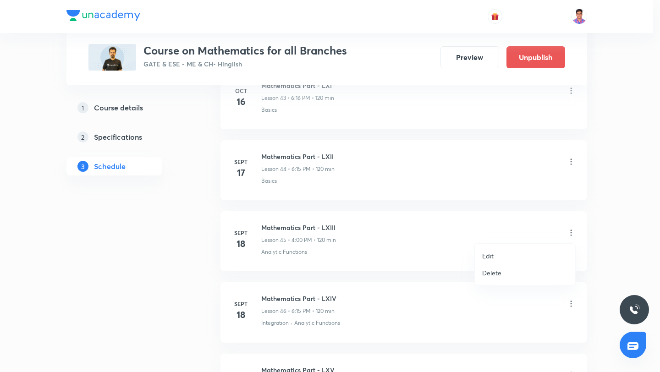
click at [501, 256] on li "Edit" at bounding box center [525, 256] width 100 height 17
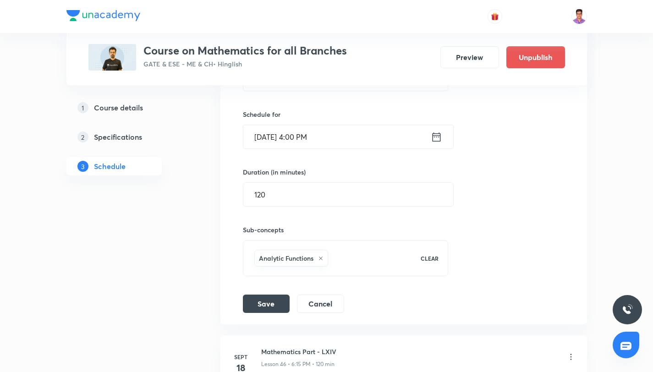
scroll to position [3304, 0]
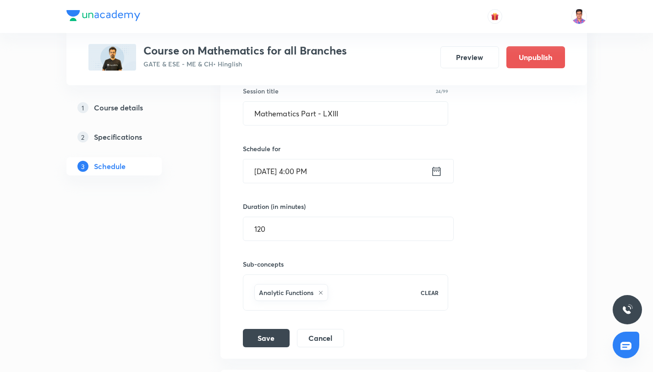
click at [316, 173] on input "[DATE] 4:00 PM" at bounding box center [336, 171] width 187 height 23
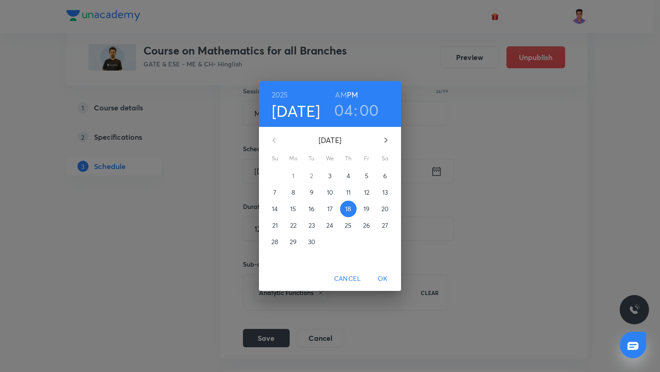
click at [390, 136] on icon "button" at bounding box center [385, 140] width 11 height 11
click at [365, 209] on p "17" at bounding box center [367, 208] width 6 height 9
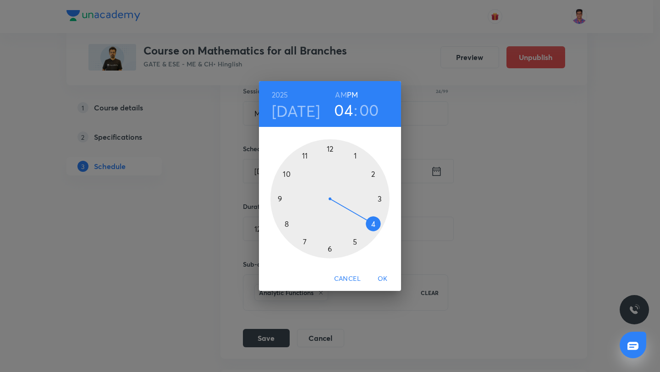
click at [328, 250] on div at bounding box center [329, 198] width 119 height 119
click at [380, 198] on div at bounding box center [329, 198] width 119 height 119
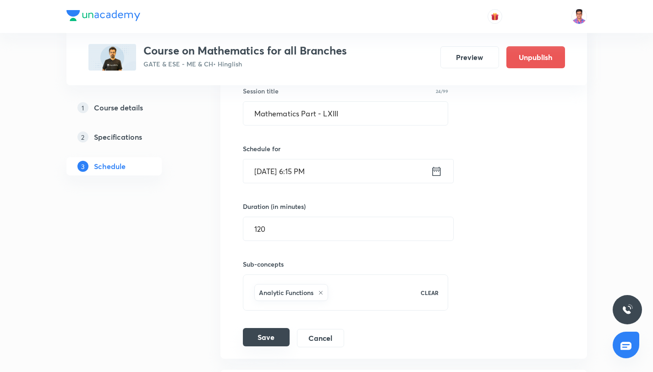
click at [274, 336] on button "Save" at bounding box center [266, 337] width 47 height 18
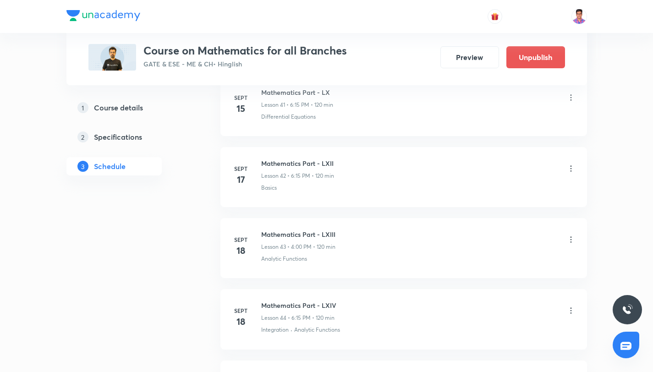
scroll to position [3390, 0]
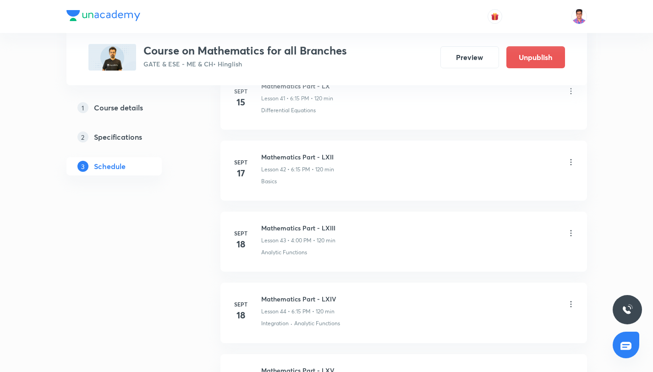
click at [567, 235] on icon at bounding box center [571, 233] width 9 height 9
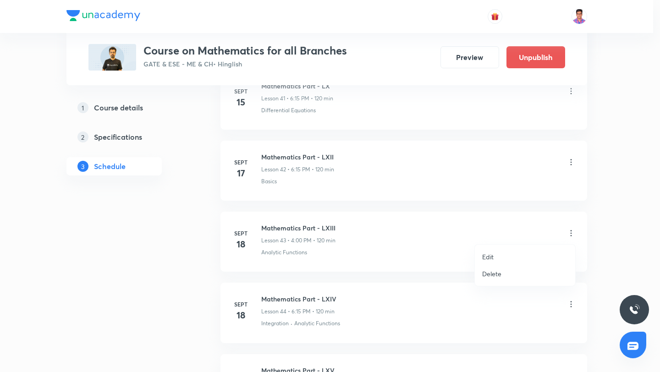
click at [528, 255] on li "Edit" at bounding box center [525, 256] width 100 height 17
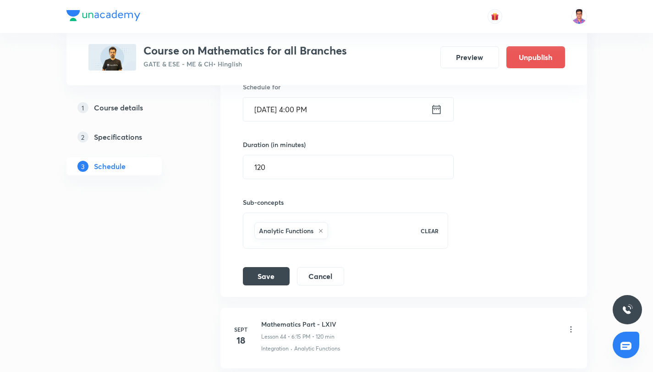
scroll to position [3284, 0]
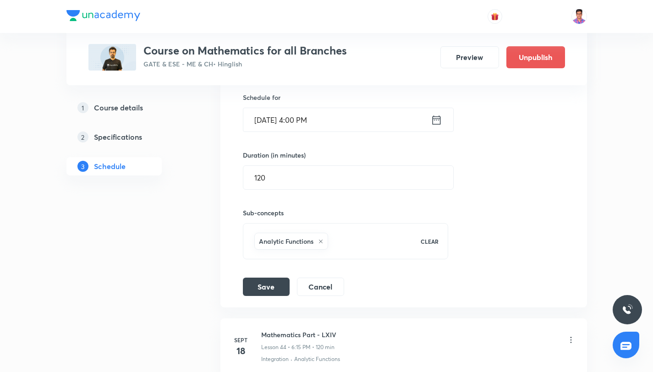
click at [281, 123] on input "Sept 18, 2025, 4:00 PM" at bounding box center [336, 119] width 187 height 23
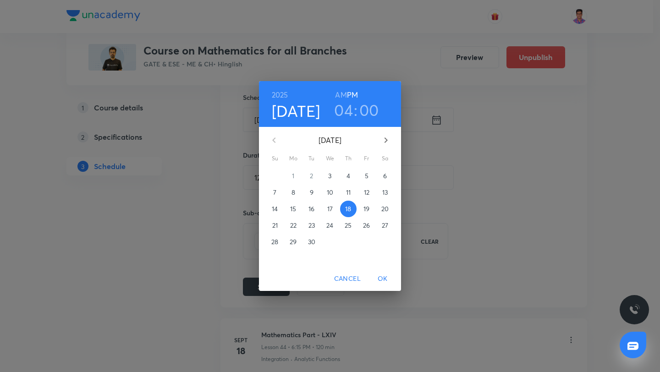
click at [378, 137] on button "button" at bounding box center [386, 140] width 22 height 22
click at [297, 225] on span "20" at bounding box center [293, 225] width 17 height 9
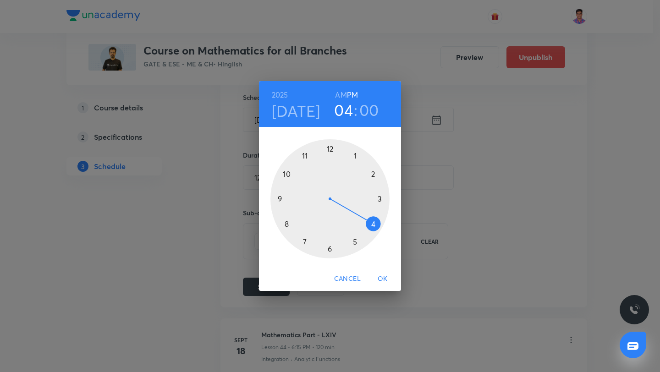
click at [346, 278] on span "Cancel" at bounding box center [347, 278] width 27 height 11
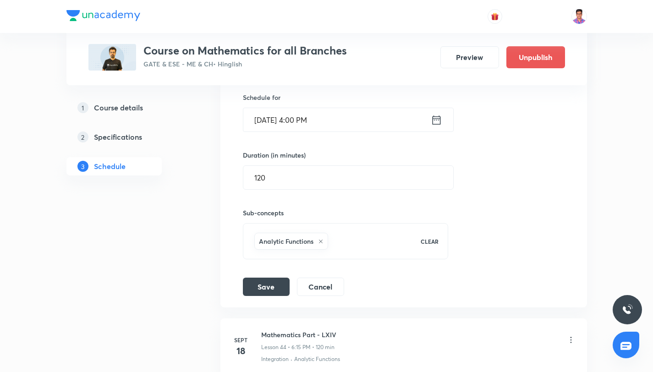
click at [301, 119] on input "Sept 18, 2025, 4:00 PM" at bounding box center [336, 119] width 187 height 23
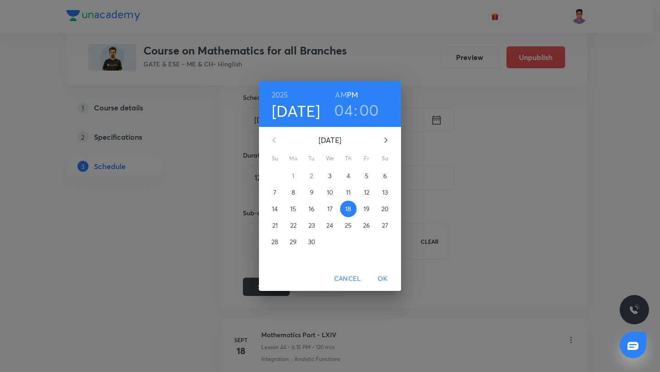
click at [381, 208] on p "20" at bounding box center [384, 208] width 7 height 9
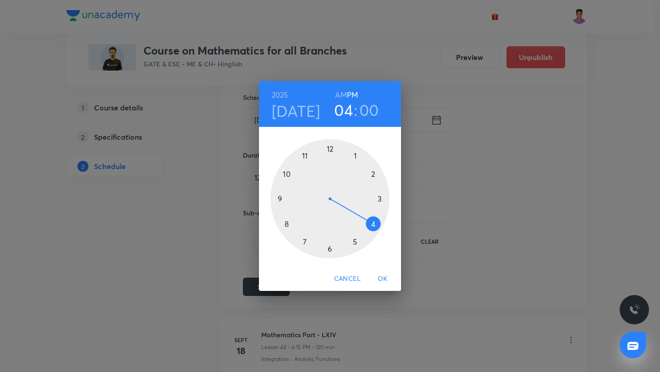
click at [331, 248] on div at bounding box center [329, 198] width 119 height 119
click at [379, 198] on div at bounding box center [329, 198] width 119 height 119
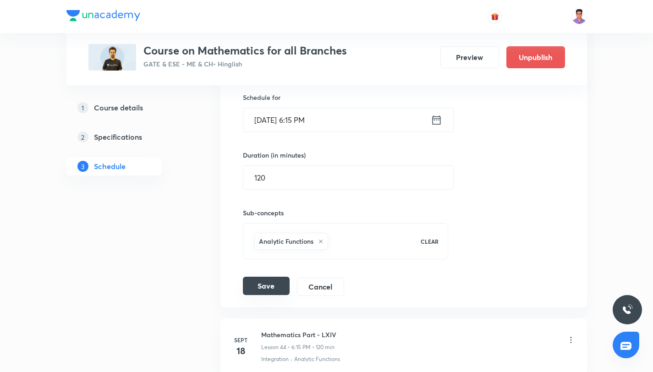
click at [281, 281] on button "Save" at bounding box center [266, 286] width 47 height 18
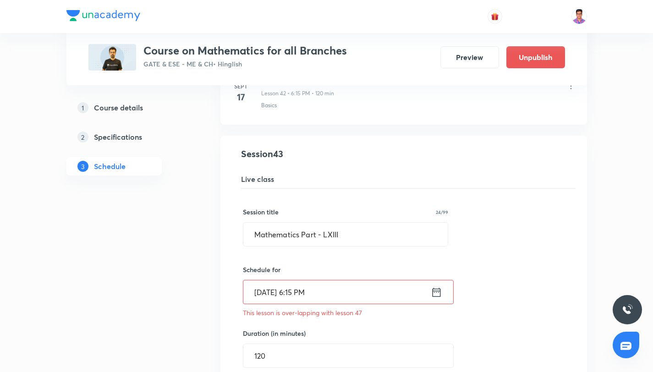
scroll to position [3199, 0]
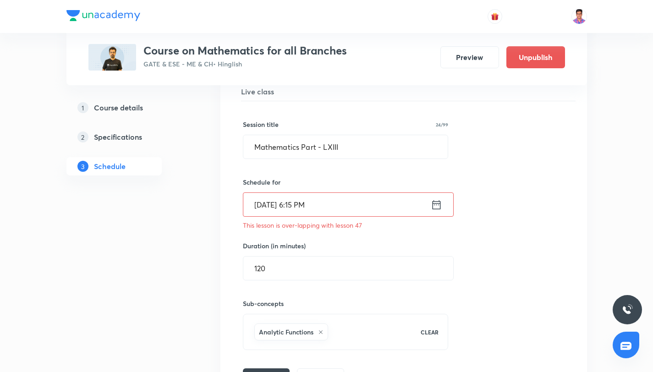
click at [358, 203] on input "Sept 20, 2025, 6:15 PM" at bounding box center [336, 204] width 187 height 23
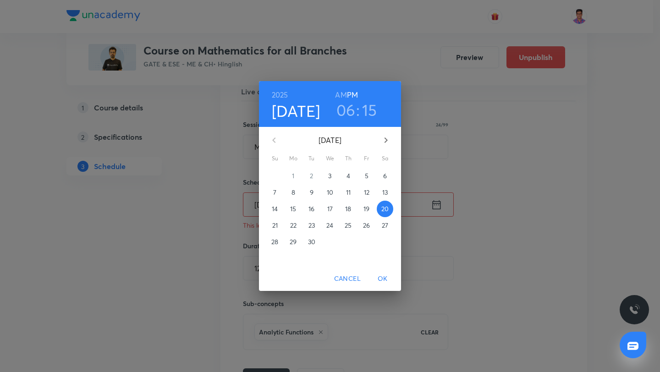
click at [386, 140] on icon "button" at bounding box center [385, 140] width 11 height 11
click at [389, 213] on span "18" at bounding box center [385, 208] width 17 height 9
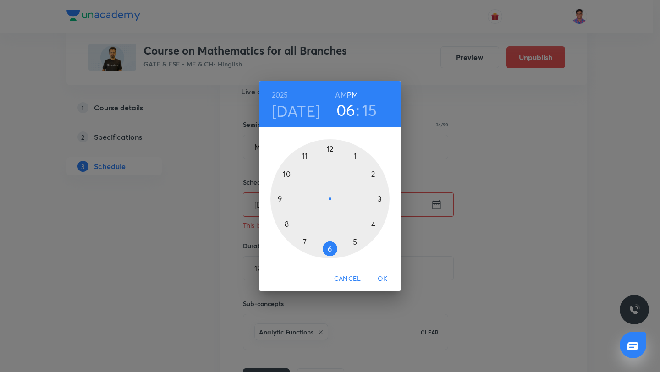
click at [379, 281] on span "OK" at bounding box center [383, 278] width 22 height 11
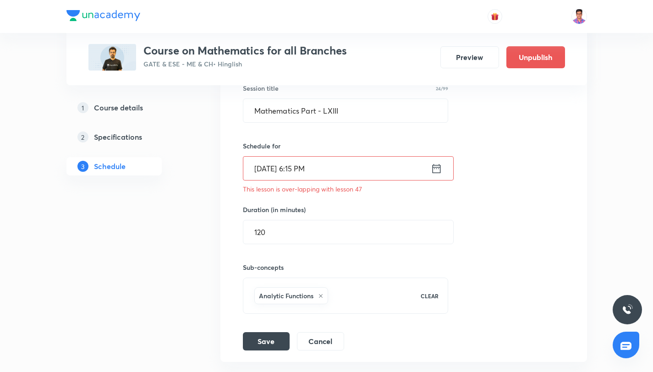
scroll to position [3275, 0]
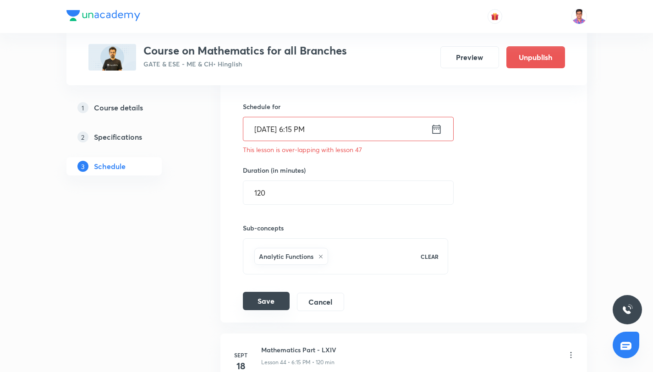
click at [263, 295] on button "Save" at bounding box center [266, 301] width 47 height 18
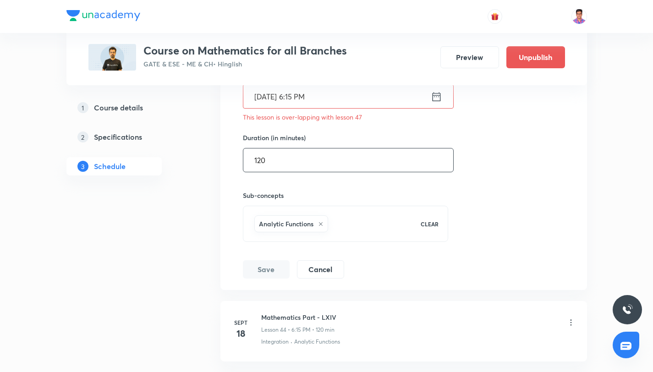
scroll to position [3352, 0]
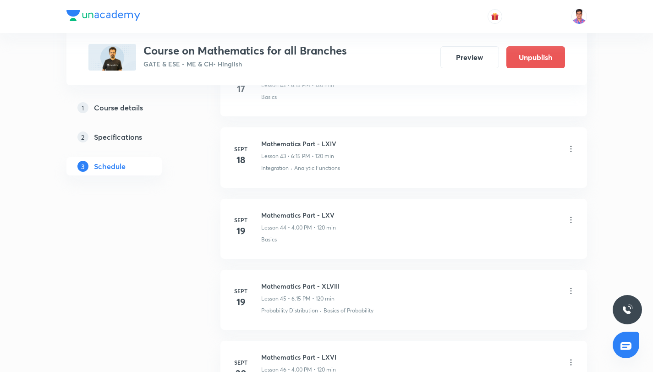
scroll to position [3436, 0]
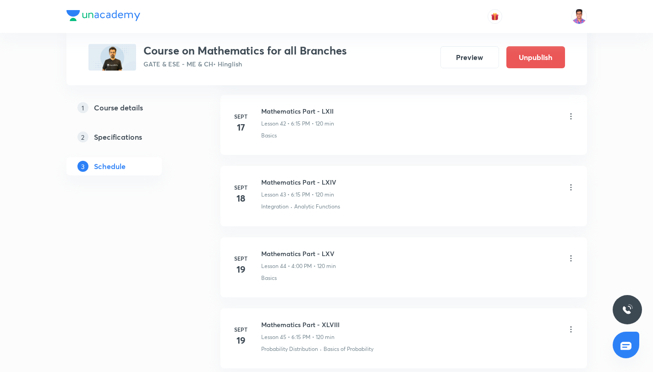
click at [570, 256] on icon at bounding box center [570, 259] width 1 height 6
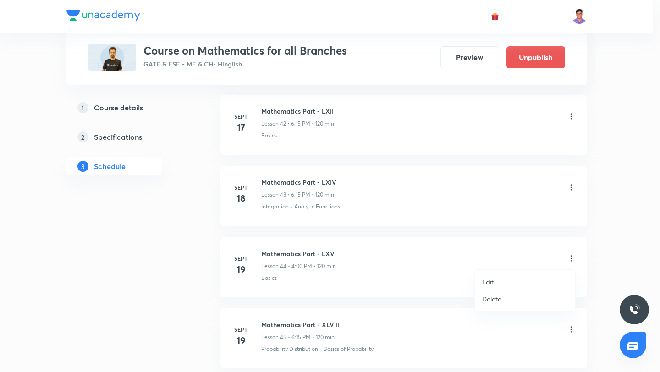
click at [506, 280] on li "Edit" at bounding box center [525, 282] width 100 height 17
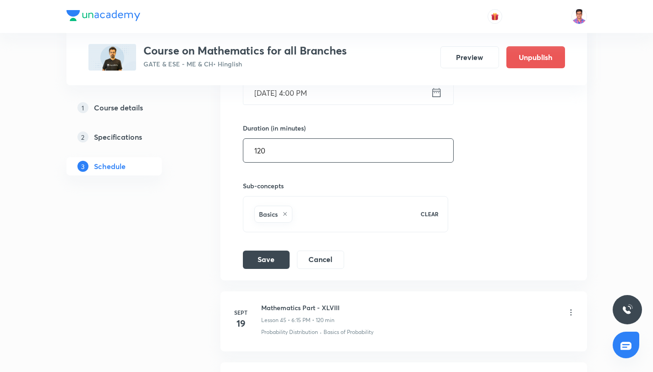
scroll to position [3360, 0]
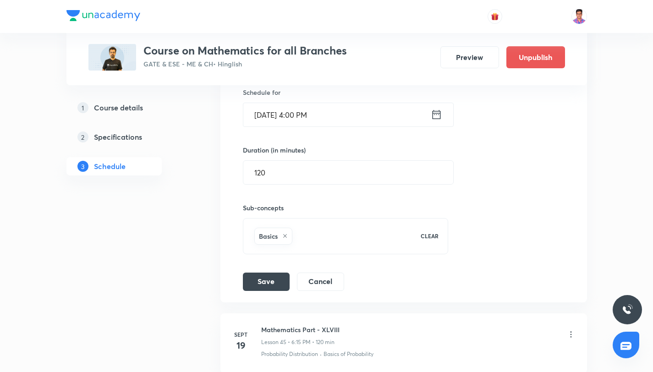
click at [308, 117] on input "Sept 19, 2025, 4:00 PM" at bounding box center [336, 114] width 187 height 23
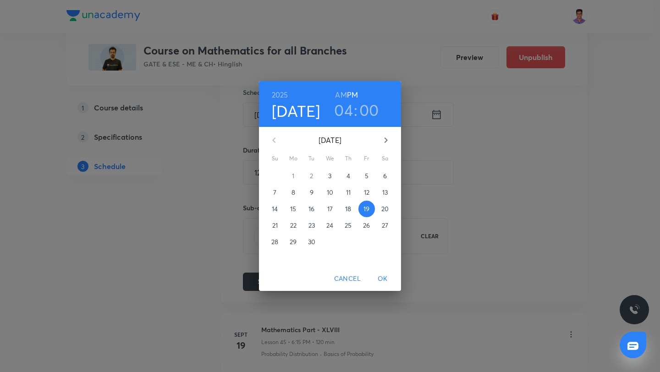
click at [385, 140] on icon "button" at bounding box center [385, 140] width 11 height 11
click at [273, 230] on button "19" at bounding box center [275, 225] width 17 height 17
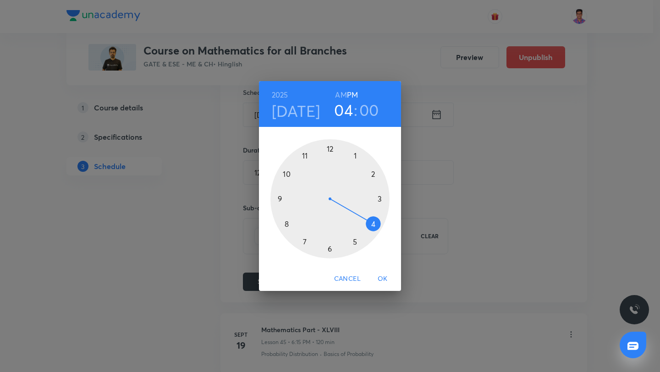
click at [330, 249] on div at bounding box center [329, 198] width 119 height 119
click at [380, 200] on div at bounding box center [329, 198] width 119 height 119
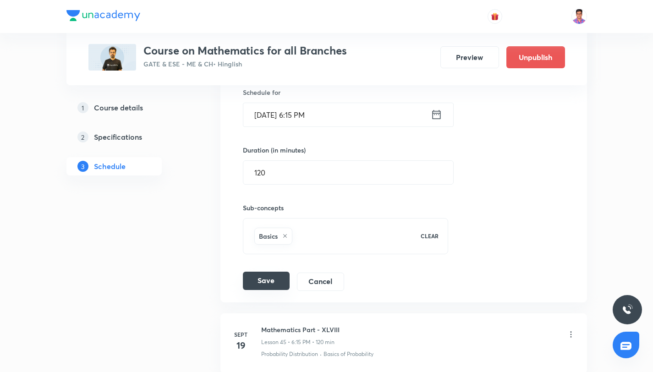
click at [263, 288] on button "Save" at bounding box center [266, 281] width 47 height 18
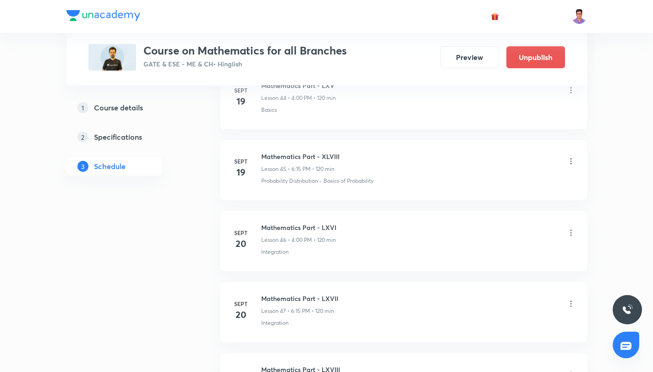
scroll to position [3624, 0]
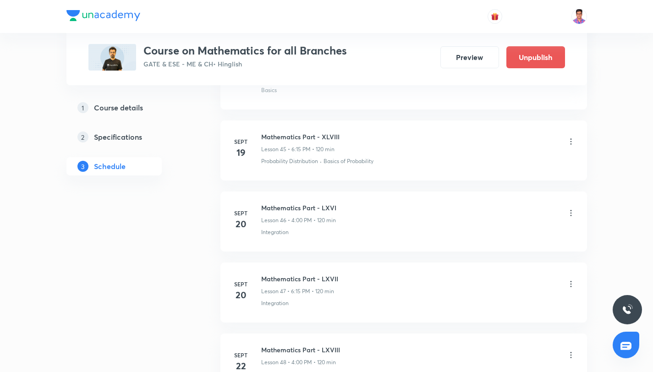
click at [576, 213] on li "[DATE] Mathematics Part - LXVI Lesson 46 • 4:00 PM • 120 min Integration" at bounding box center [403, 222] width 367 height 60
click at [563, 214] on div "Mathematics Part - LXVI Lesson 46 • 4:00 PM • 120 min" at bounding box center [418, 214] width 314 height 22
click at [570, 210] on icon at bounding box center [571, 213] width 9 height 9
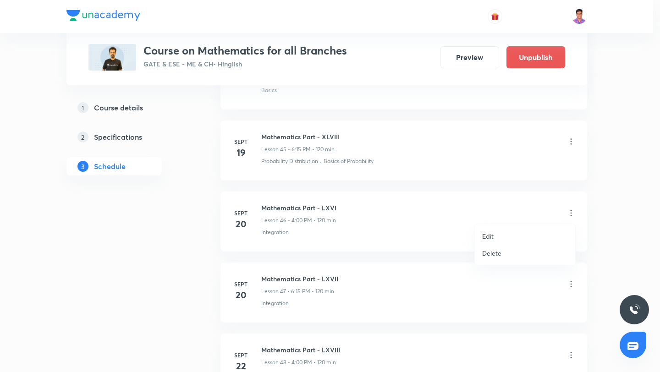
click at [526, 241] on li "Edit" at bounding box center [525, 236] width 100 height 17
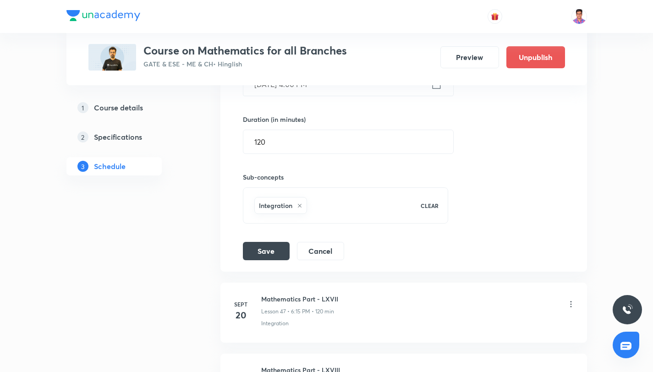
scroll to position [3382, 0]
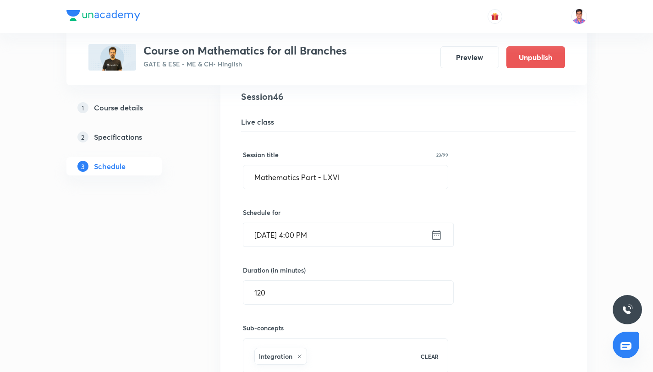
click at [299, 229] on input "Sept 20, 2025, 4:00 PM" at bounding box center [336, 234] width 187 height 23
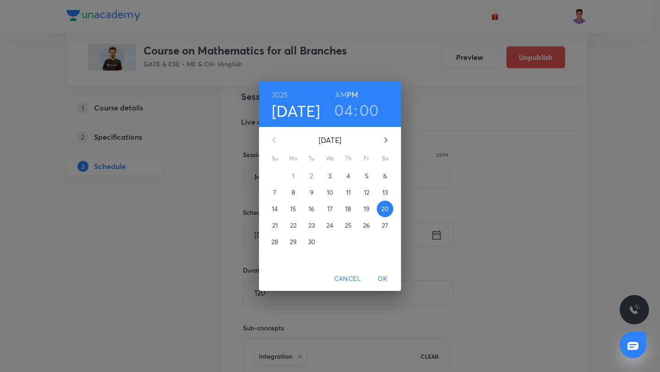
click at [384, 142] on icon "button" at bounding box center [385, 140] width 11 height 11
click at [293, 223] on p "20" at bounding box center [293, 225] width 7 height 9
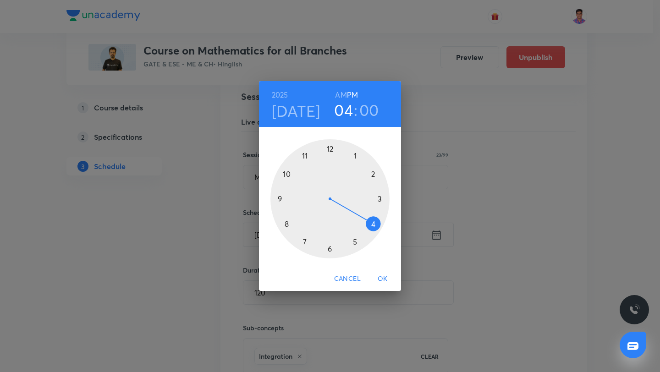
click at [331, 249] on div at bounding box center [329, 198] width 119 height 119
click at [380, 199] on div at bounding box center [329, 198] width 119 height 119
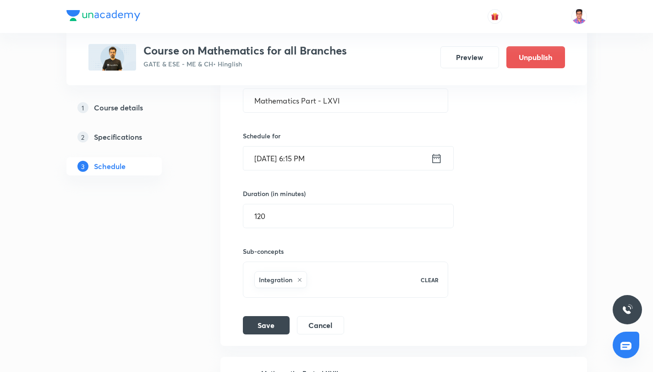
scroll to position [3475, 0]
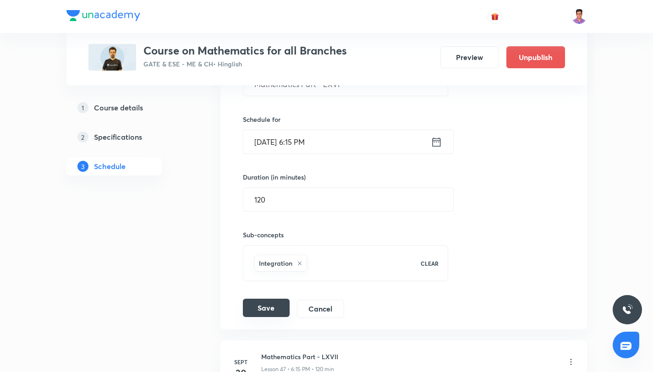
click at [275, 303] on button "Save" at bounding box center [266, 308] width 47 height 18
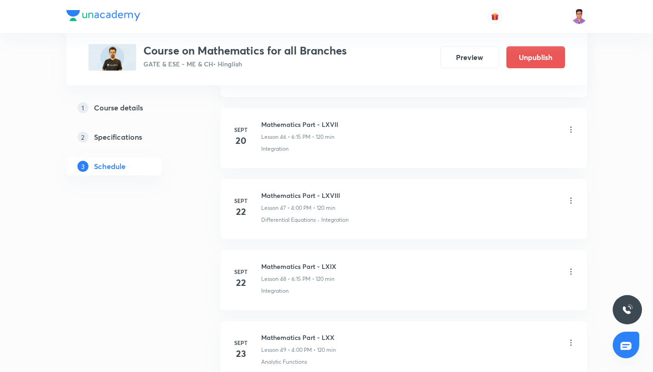
scroll to position [3708, 0]
click at [572, 200] on icon at bounding box center [571, 200] width 9 height 9
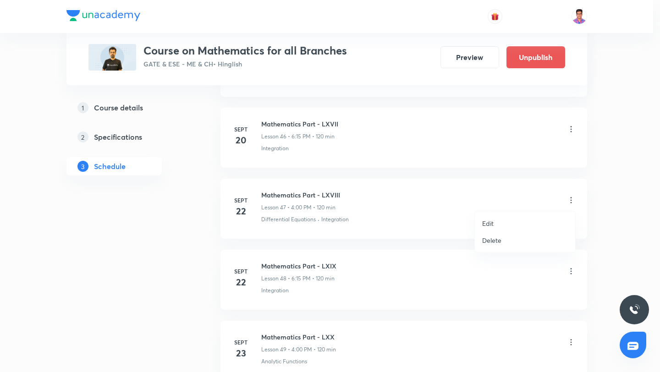
click at [489, 222] on p "Edit" at bounding box center [487, 224] width 11 height 10
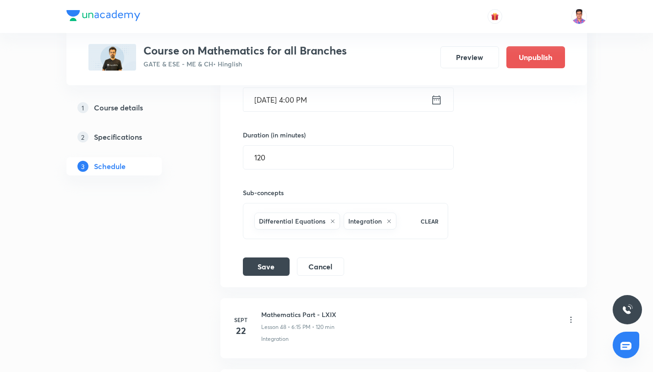
scroll to position [3579, 0]
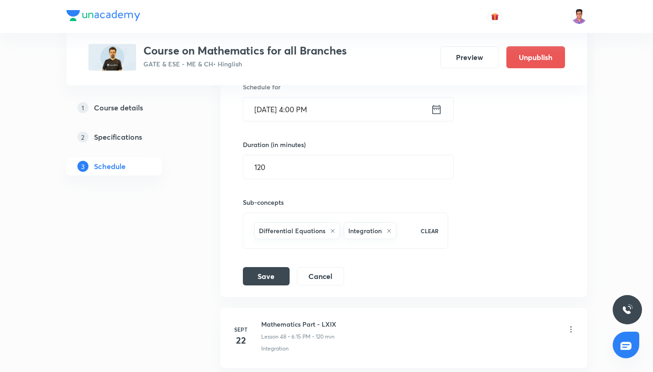
click at [284, 115] on input "[DATE] 4:00 PM" at bounding box center [336, 109] width 187 height 23
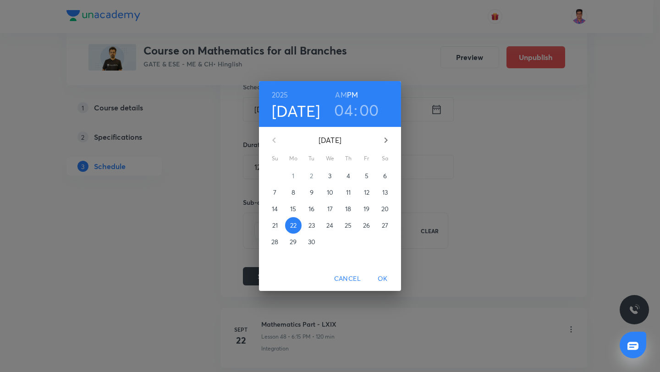
click at [381, 136] on icon "button" at bounding box center [385, 140] width 11 height 11
click at [344, 226] on span "23" at bounding box center [348, 225] width 17 height 9
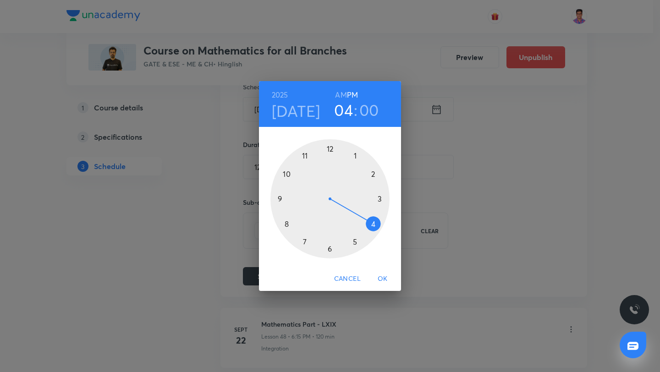
click at [330, 250] on div at bounding box center [329, 198] width 119 height 119
click at [382, 195] on div at bounding box center [329, 198] width 119 height 119
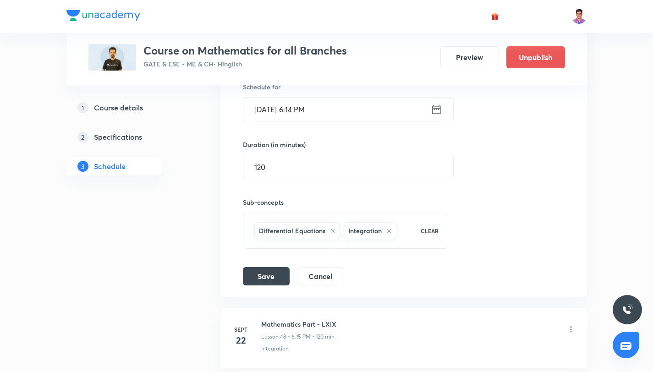
click at [336, 107] on input "[DATE] 6:14 PM" at bounding box center [336, 109] width 187 height 23
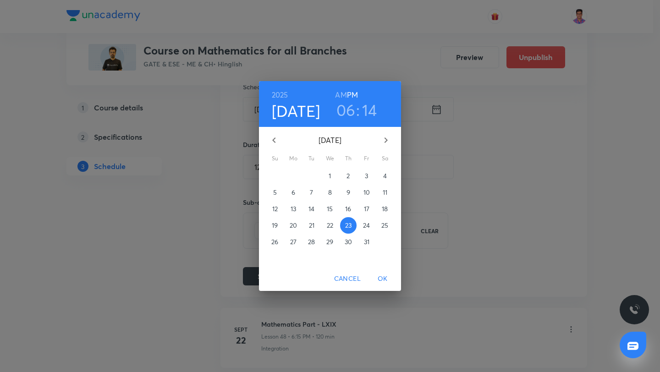
click at [358, 114] on h3 ":" at bounding box center [358, 109] width 4 height 19
click at [367, 116] on h3 "14" at bounding box center [369, 109] width 15 height 19
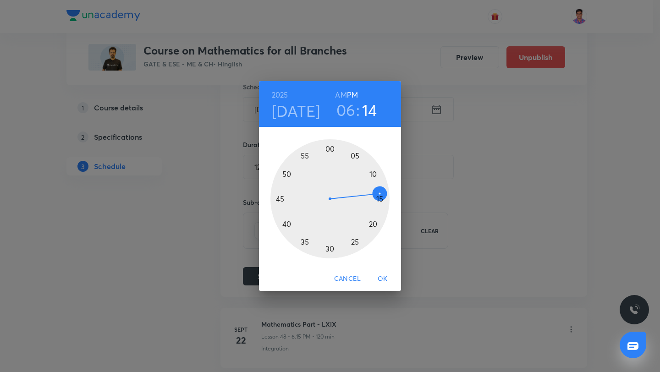
click at [377, 197] on div at bounding box center [329, 198] width 119 height 119
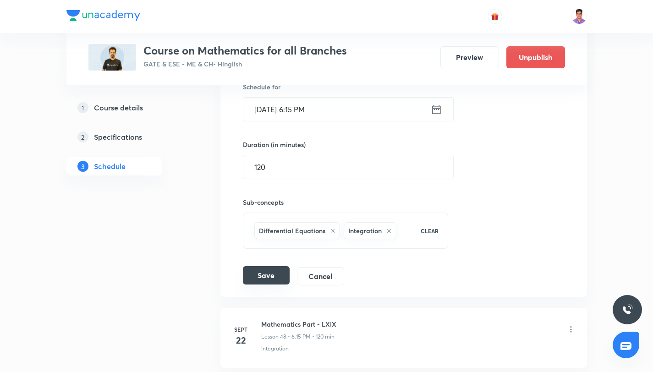
click at [265, 281] on button "Save" at bounding box center [266, 275] width 47 height 18
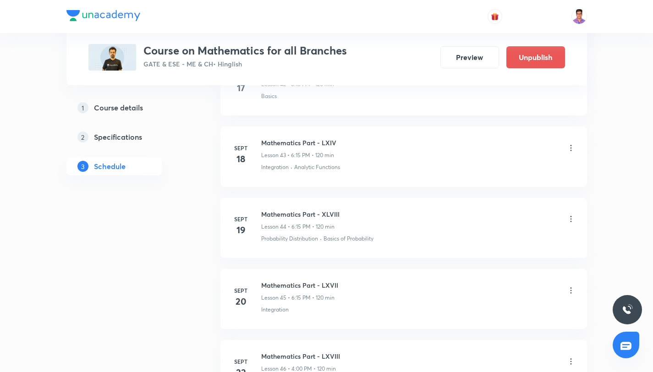
scroll to position [3475, 0]
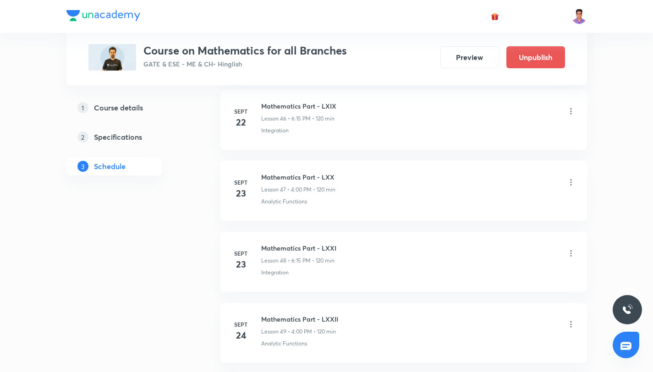
scroll to position [3728, 0]
click at [571, 178] on icon at bounding box center [571, 179] width 9 height 9
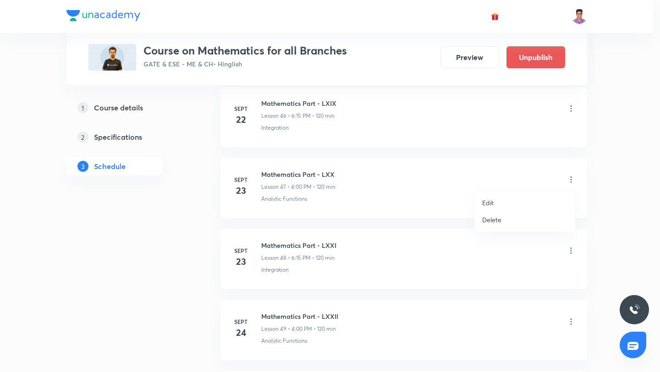
click at [323, 252] on div at bounding box center [330, 186] width 660 height 372
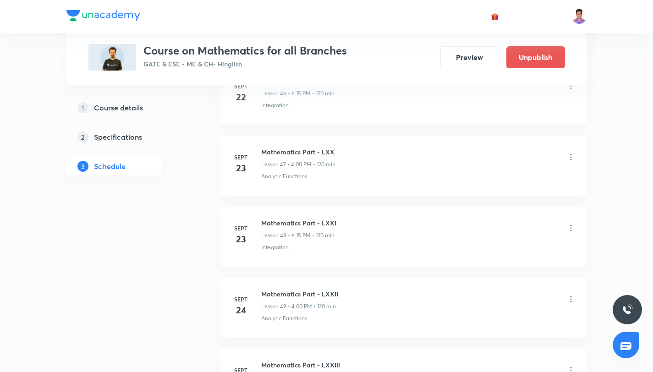
scroll to position [3706, 0]
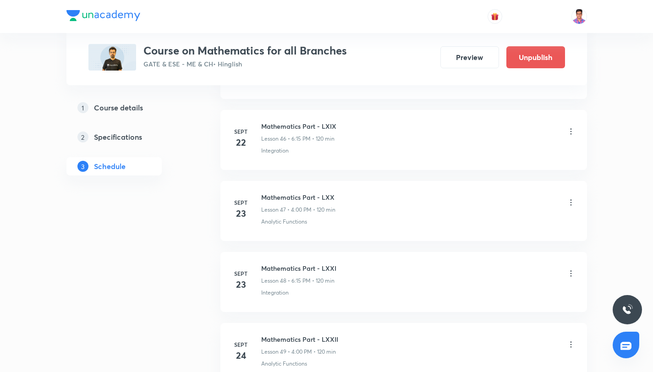
click at [573, 201] on icon at bounding box center [571, 202] width 9 height 9
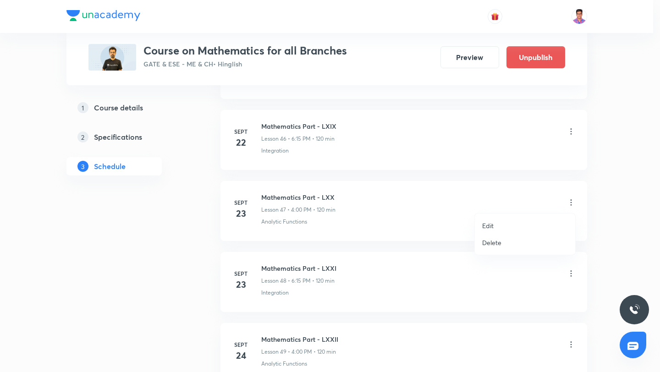
click at [522, 216] on ul "Edit Delete" at bounding box center [525, 234] width 100 height 41
click at [512, 220] on li "Edit" at bounding box center [525, 225] width 100 height 17
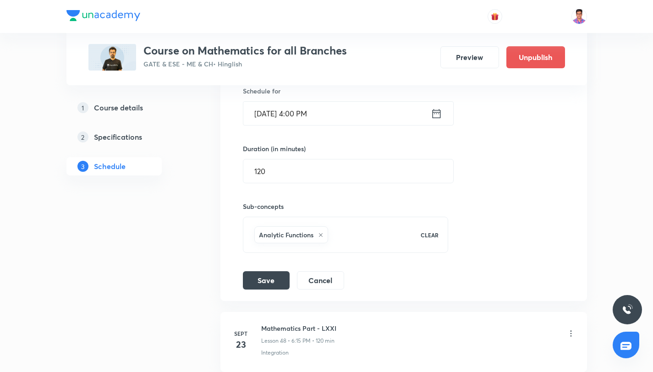
scroll to position [3552, 0]
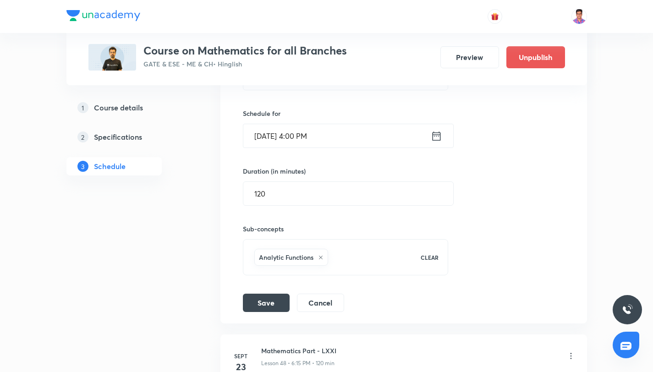
click at [223, 161] on li "Mathematics Part - LXX Lesson 47 Analytic Functions Session 47 Live class Sessi…" at bounding box center [403, 151] width 367 height 344
click at [325, 302] on button "Cancel" at bounding box center [320, 302] width 47 height 18
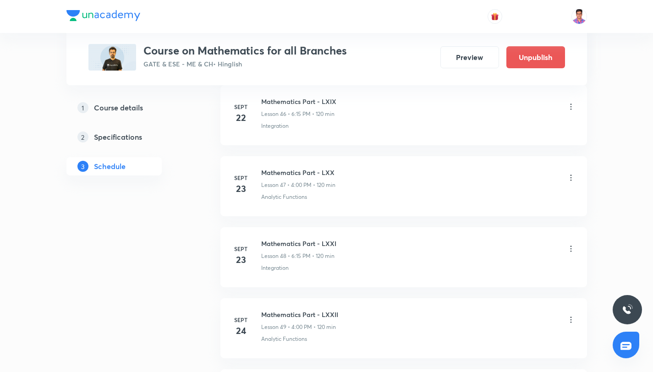
scroll to position [3426, 0]
click at [570, 179] on icon at bounding box center [571, 178] width 9 height 9
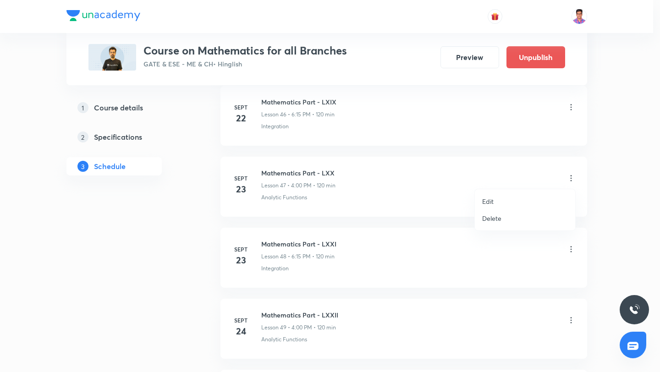
click at [509, 198] on li "Edit" at bounding box center [525, 201] width 100 height 17
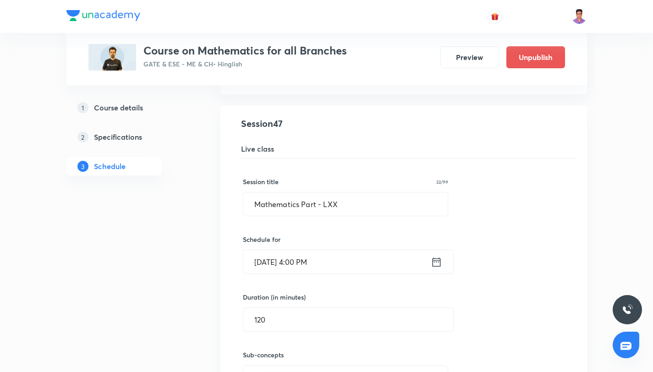
click at [374, 271] on input "[DATE] 4:00 PM" at bounding box center [336, 261] width 187 height 23
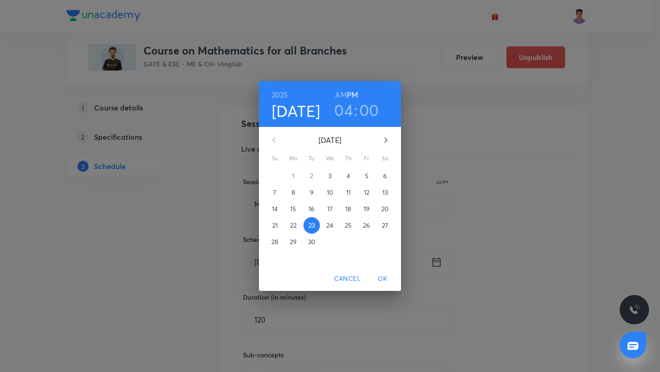
click at [388, 139] on icon "button" at bounding box center [385, 140] width 11 height 11
click at [366, 232] on button "24" at bounding box center [366, 225] width 17 height 17
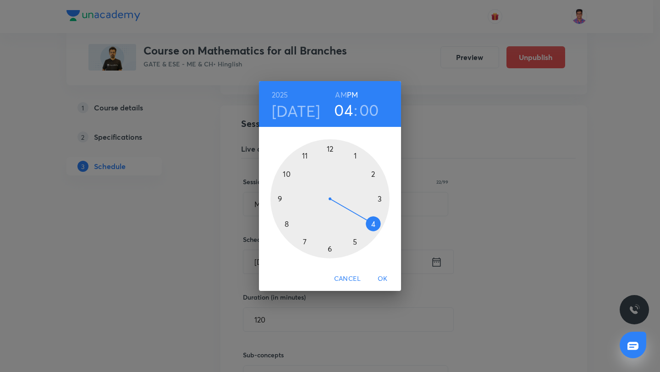
click at [330, 249] on div at bounding box center [329, 198] width 119 height 119
click at [380, 200] on div at bounding box center [329, 198] width 119 height 119
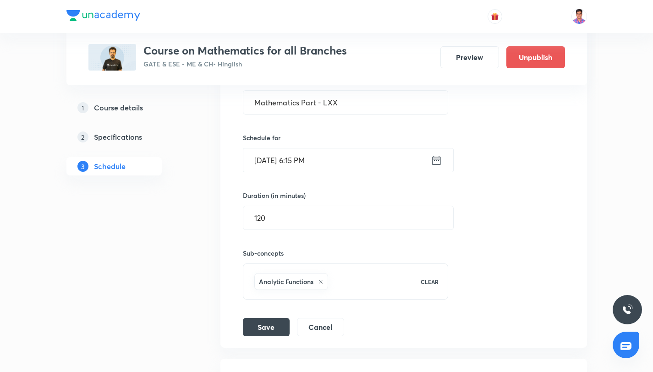
scroll to position [3528, 0]
click at [275, 321] on button "Save" at bounding box center [266, 326] width 47 height 18
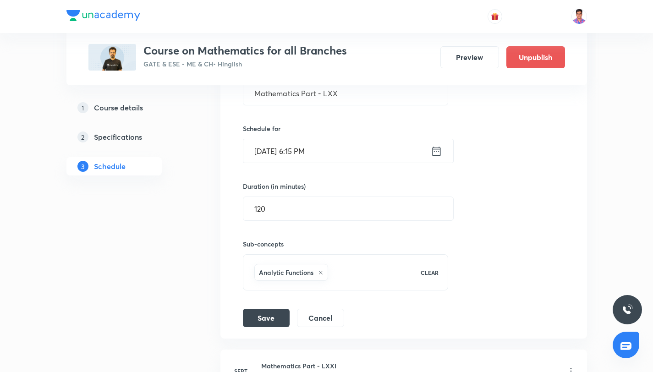
scroll to position [3537, 0]
